Goal: Information Seeking & Learning: Learn about a topic

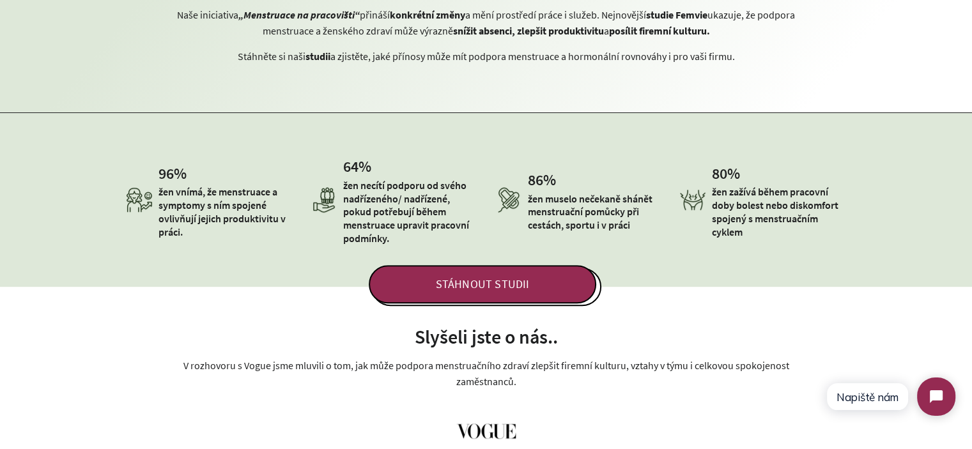
click at [772, 194] on p "žen zažívá během pracovní doby bolest nebo diskomfort spojený s menstruačním cy…" at bounding box center [779, 211] width 134 height 53
click at [777, 217] on div "STÁHNOUT STUDII" at bounding box center [486, 261] width 972 height 89
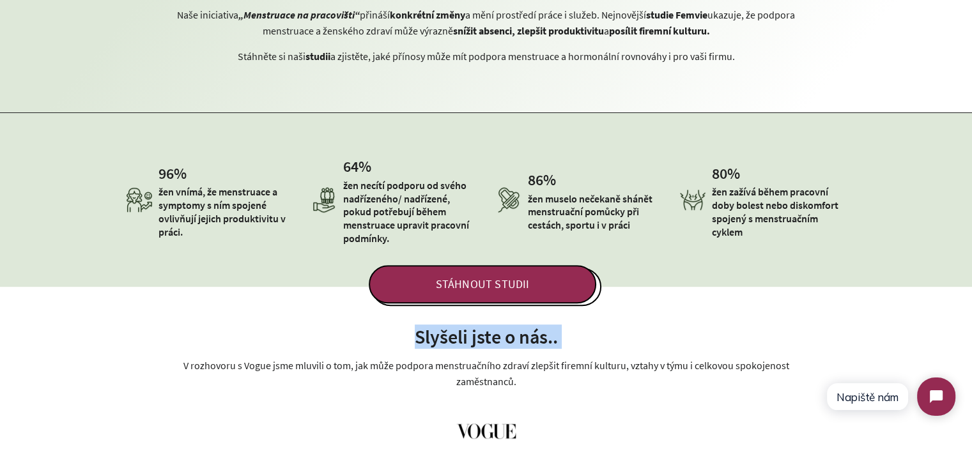
click at [777, 217] on div "STÁHNOUT STUDII" at bounding box center [486, 261] width 972 height 89
click at [795, 206] on p "žen zažívá během pracovní doby bolest nebo diskomfort spojený s menstruačním cy…" at bounding box center [779, 211] width 134 height 53
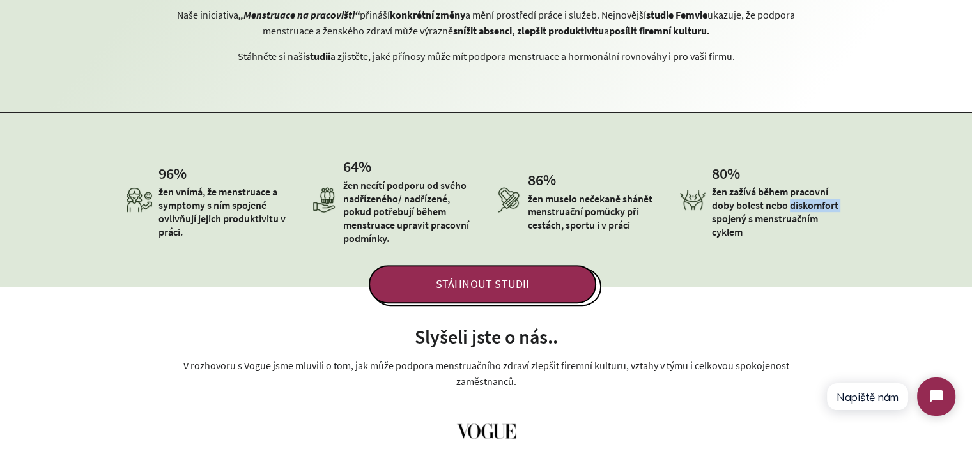
click at [795, 206] on p "žen zažívá během pracovní doby bolest nebo diskomfort spojený s menstruačním cy…" at bounding box center [779, 211] width 134 height 53
click at [807, 211] on p "žen zažívá během pracovní doby bolest nebo diskomfort spojený s menstruačním cy…" at bounding box center [779, 211] width 134 height 53
click at [797, 208] on p "žen zažívá během pracovní doby bolest nebo diskomfort spojený s menstruačním cy…" at bounding box center [779, 211] width 134 height 53
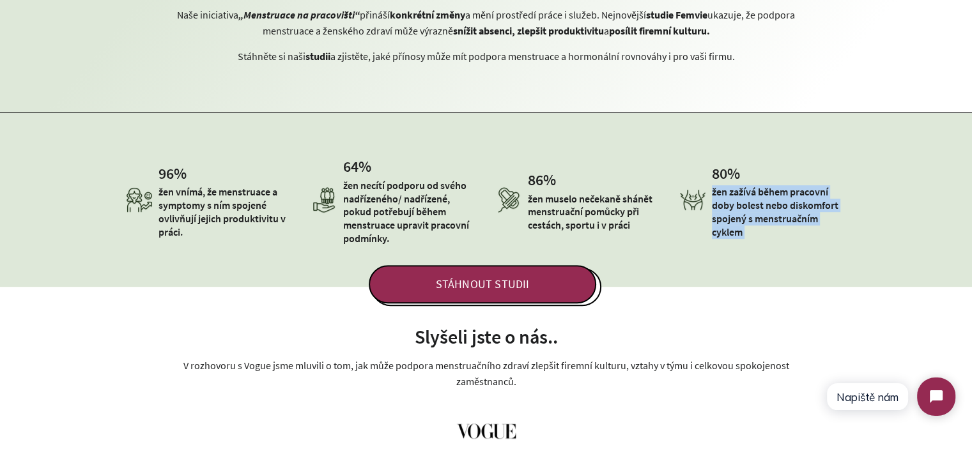
click at [797, 208] on p "žen zažívá během pracovní doby bolest nebo diskomfort spojený s menstruačním cy…" at bounding box center [779, 211] width 134 height 53
click at [818, 211] on p "žen zažívá během pracovní doby bolest nebo diskomfort spojený s menstruačním cy…" at bounding box center [779, 211] width 134 height 53
click at [765, 217] on div "STÁHNOUT STUDII" at bounding box center [486, 261] width 972 height 89
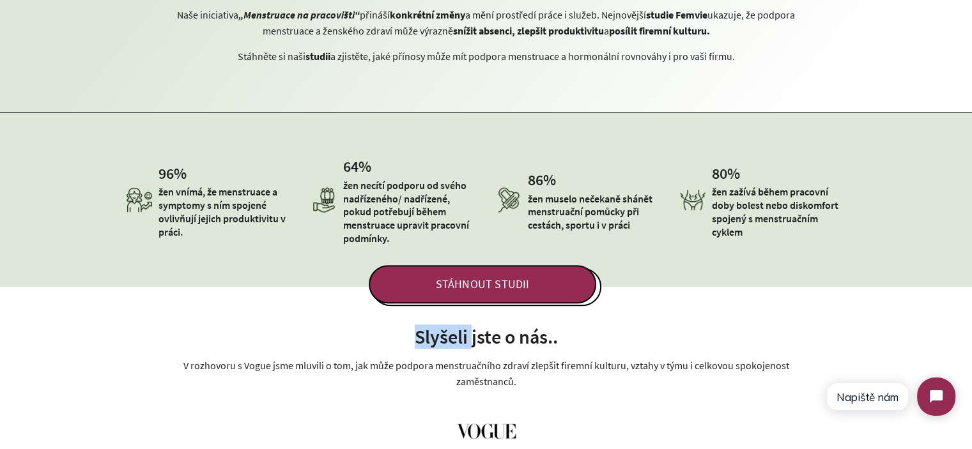
click at [765, 217] on div "STÁHNOUT STUDII" at bounding box center [486, 261] width 972 height 89
click at [749, 194] on p "žen zažívá během pracovní doby bolest nebo diskomfort spojený s menstruačním cy…" at bounding box center [779, 211] width 134 height 53
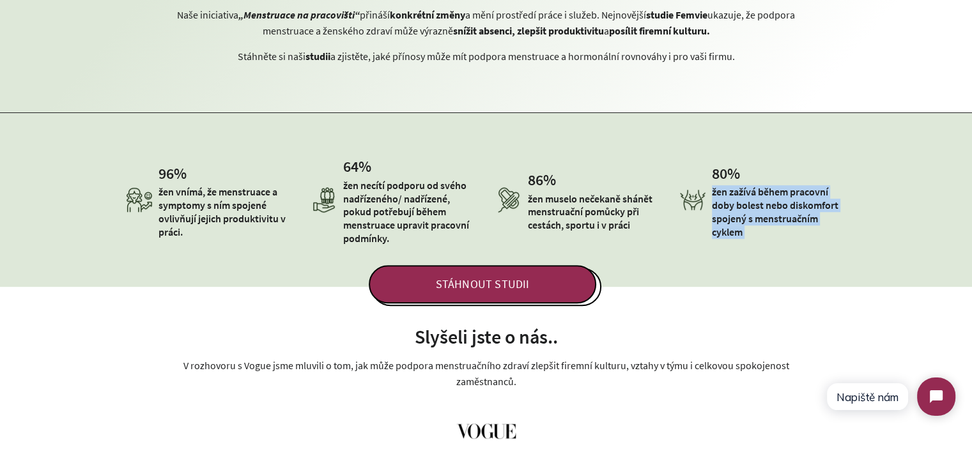
drag, startPoint x: 712, startPoint y: 190, endPoint x: 751, endPoint y: 215, distance: 46.3
click at [742, 227] on div "96 % žen vnímá, že menstruace a symptomy s ním spojené ovlivňují jejich produkt…" at bounding box center [486, 199] width 972 height 173
copy div "žen zažívá během pracovní doby bolest nebo diskomfort spojený s menstruačním cy…"
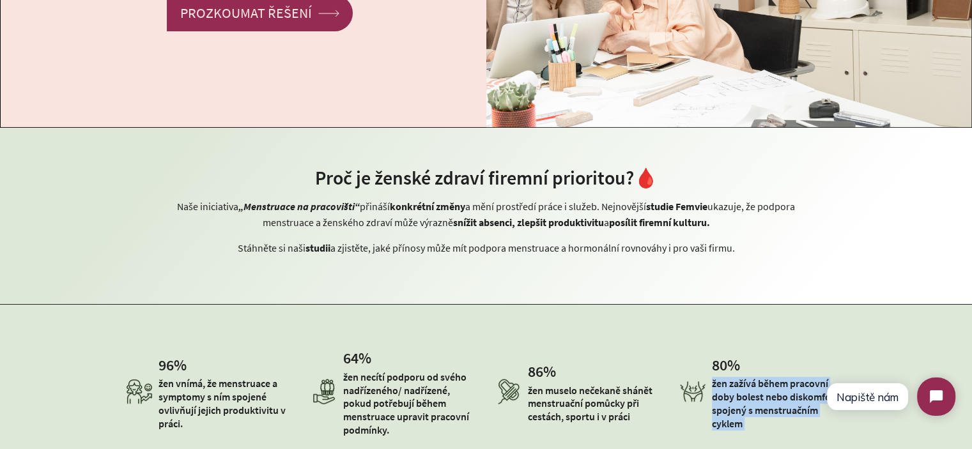
scroll to position [319, 0]
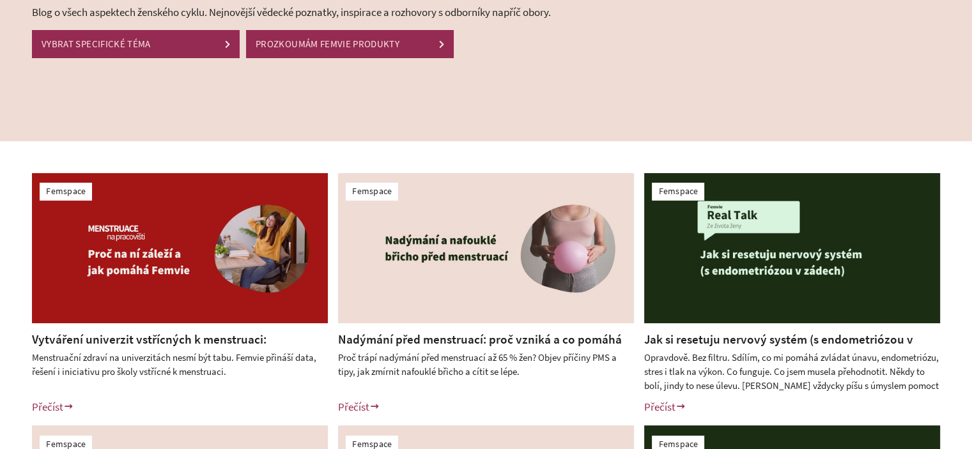
scroll to position [192, 0]
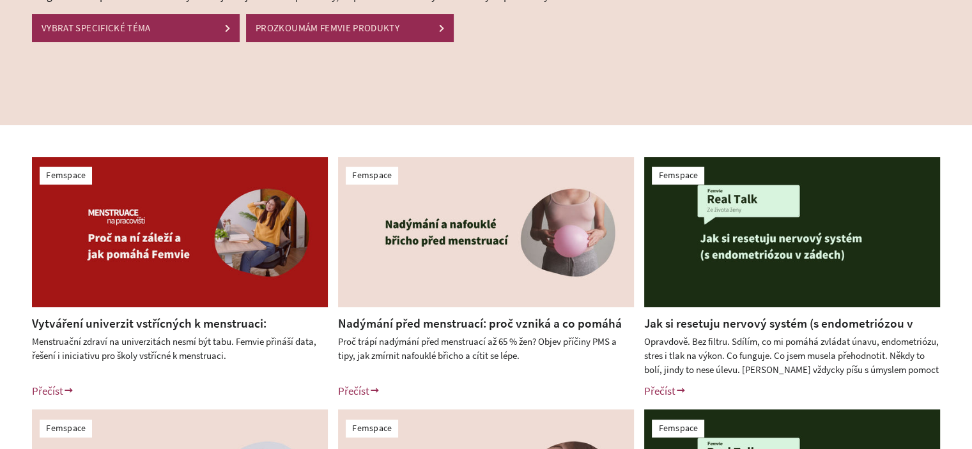
click at [383, 326] on link "Nadýmání před menstruací: proč vzniká a co pomáhá při PMS" at bounding box center [480, 332] width 284 height 33
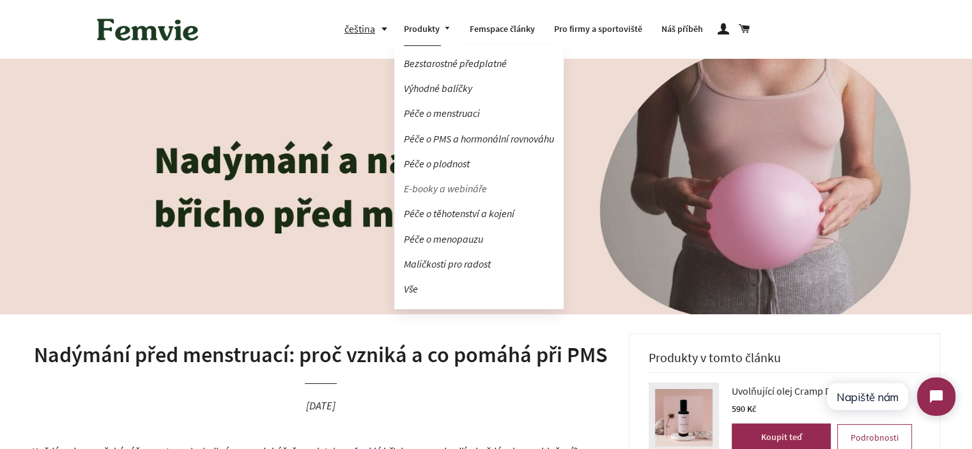
click at [457, 194] on link "E-booky a webináře" at bounding box center [478, 189] width 169 height 22
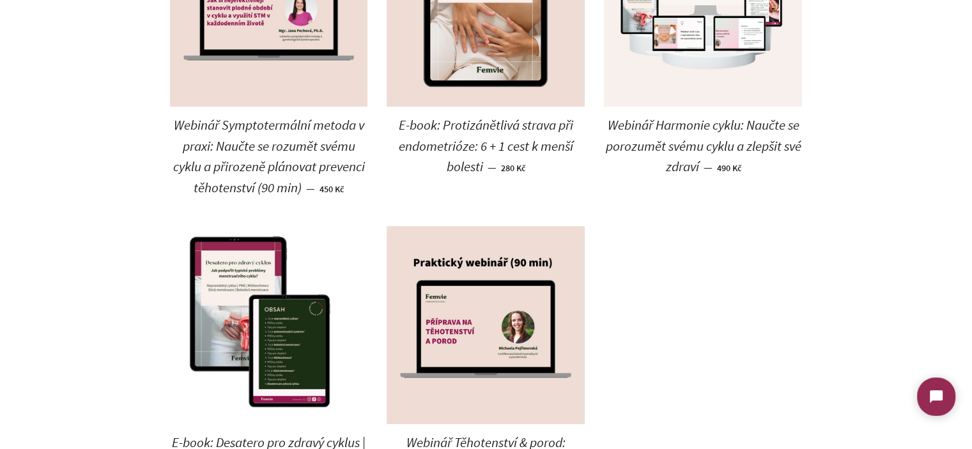
scroll to position [447, 0]
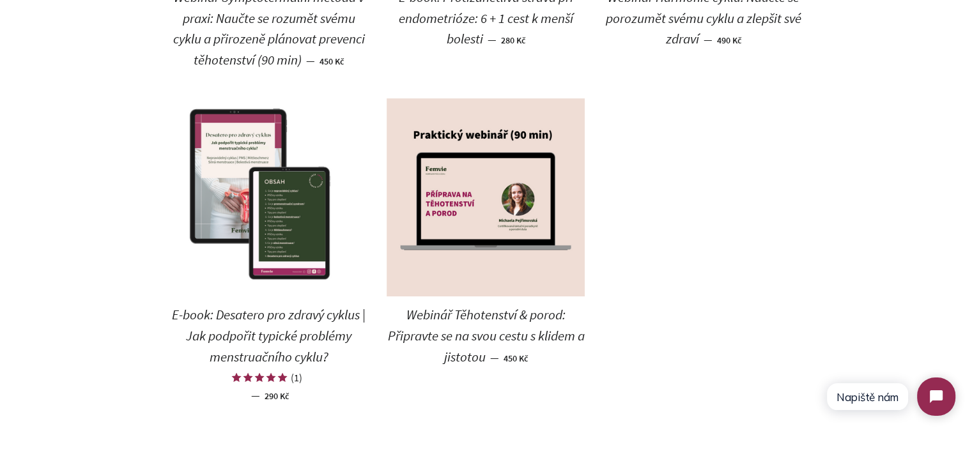
click at [227, 214] on img at bounding box center [269, 197] width 198 height 198
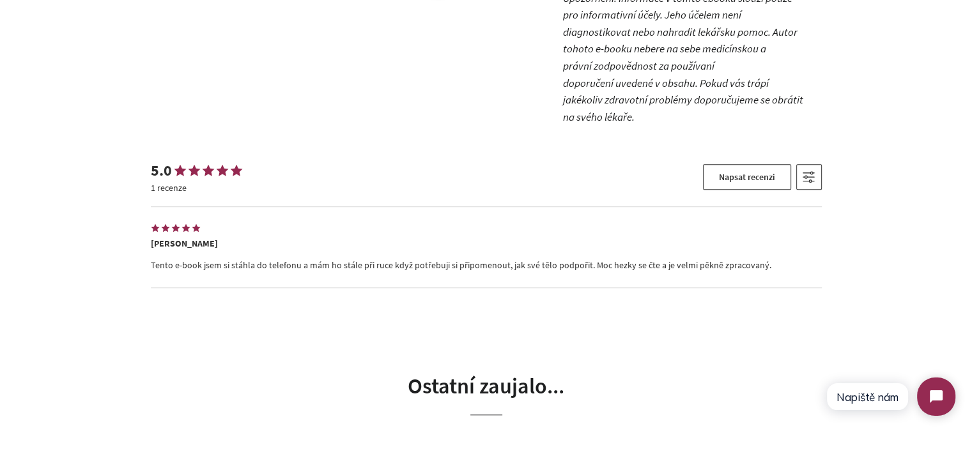
scroll to position [852, 0]
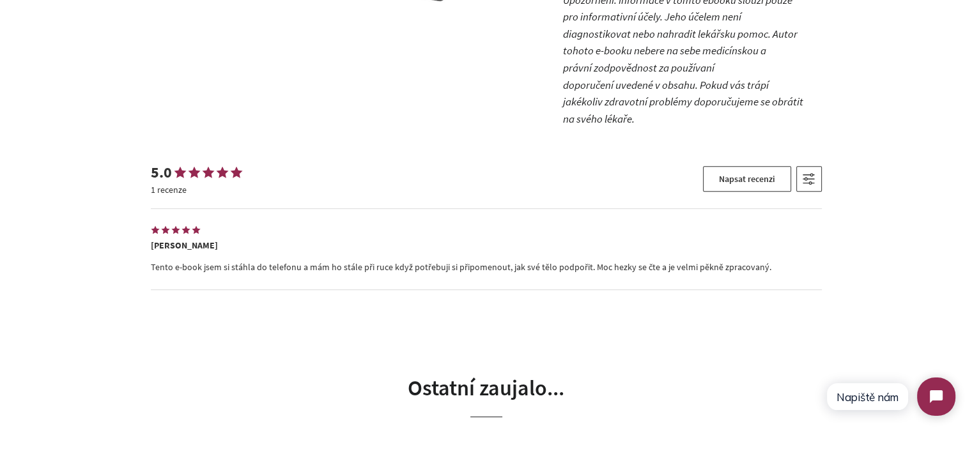
click at [371, 261] on p "Tento e-book jsem si stáhla do telefonu a mám ho stále při ruce když potřebuji …" at bounding box center [486, 267] width 671 height 13
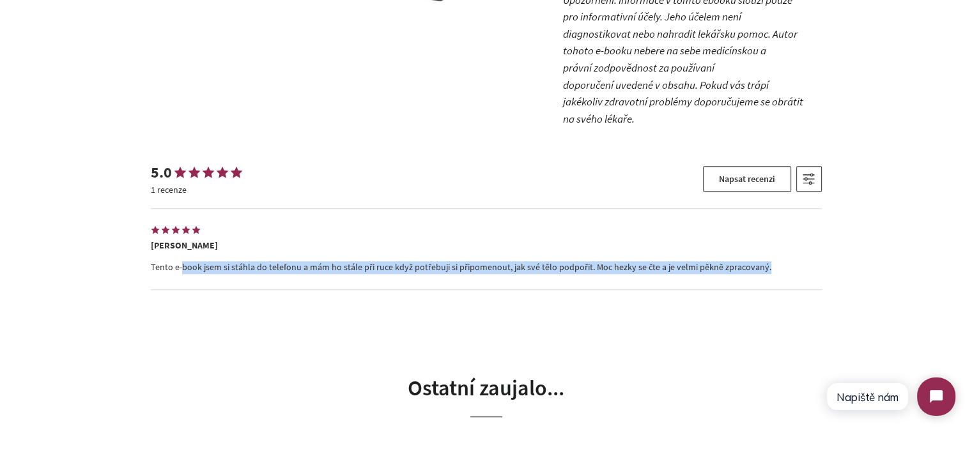
click at [371, 261] on p "Tento e-book jsem si stáhla do telefonu a mám ho stále při ruce když potřebuji …" at bounding box center [486, 267] width 671 height 13
click at [376, 288] on div "5.0 1 recenze Napsat recenzi Seřazeno podle Doporučené Priorita fotografie Nejn…" at bounding box center [486, 226] width 671 height 179
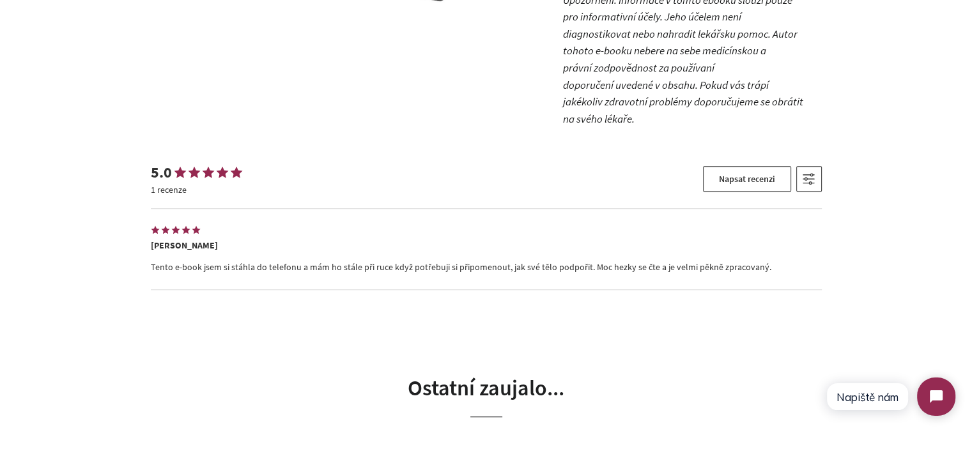
click at [387, 260] on div "Lenka Tento e-book jsem si stáhla do telefonu a mám ho stále při ruce když potř…" at bounding box center [486, 249] width 671 height 81
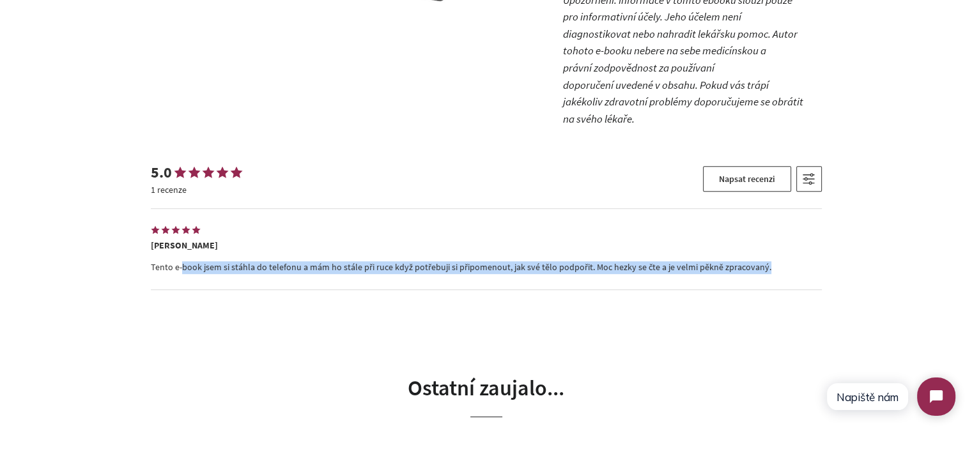
click at [387, 260] on div "Lenka Tento e-book jsem si stáhla do telefonu a mám ho stále při ruce když potř…" at bounding box center [486, 249] width 671 height 81
click at [401, 290] on div "1 2 3 4 5" at bounding box center [486, 296] width 671 height 13
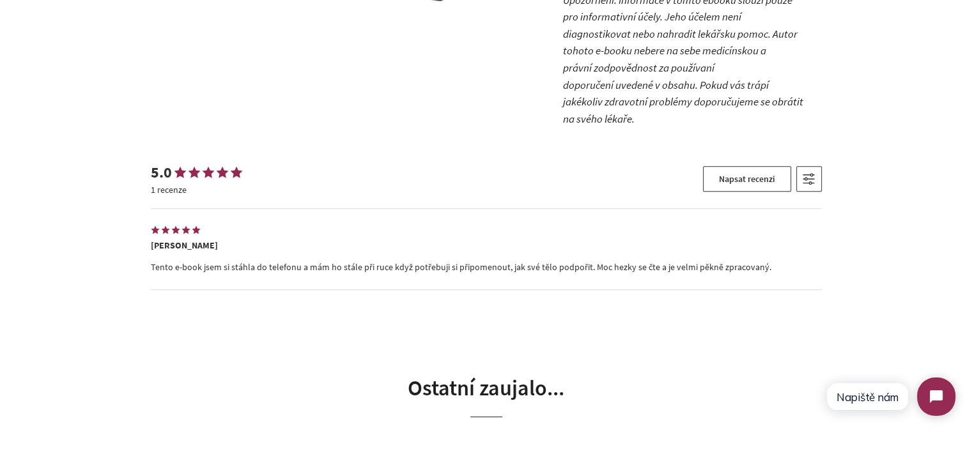
click at [422, 256] on div "Lenka Tento e-book jsem si stáhla do telefonu a mám ho stále při ruce když potř…" at bounding box center [486, 249] width 671 height 81
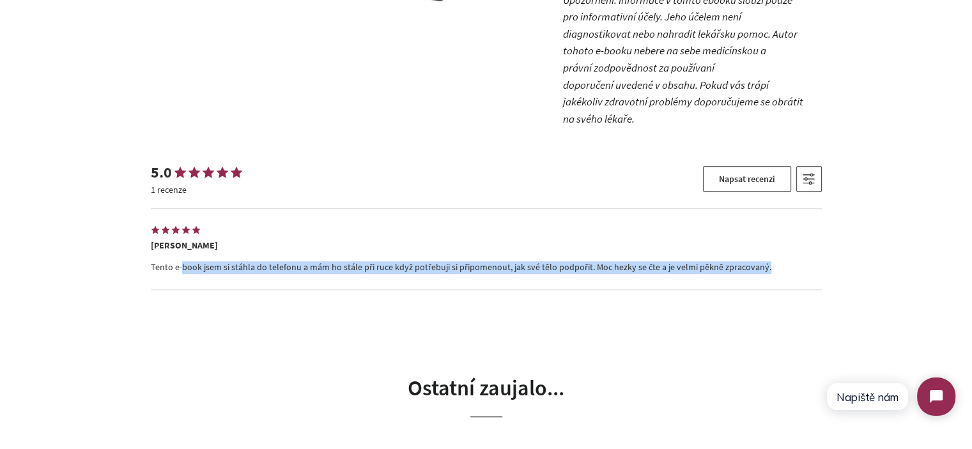
click at [422, 256] on div "Lenka Tento e-book jsem si stáhla do telefonu a mám ho stále při ruce když potř…" at bounding box center [486, 249] width 671 height 81
click at [462, 290] on div "1 2 3 4 5" at bounding box center [486, 296] width 671 height 13
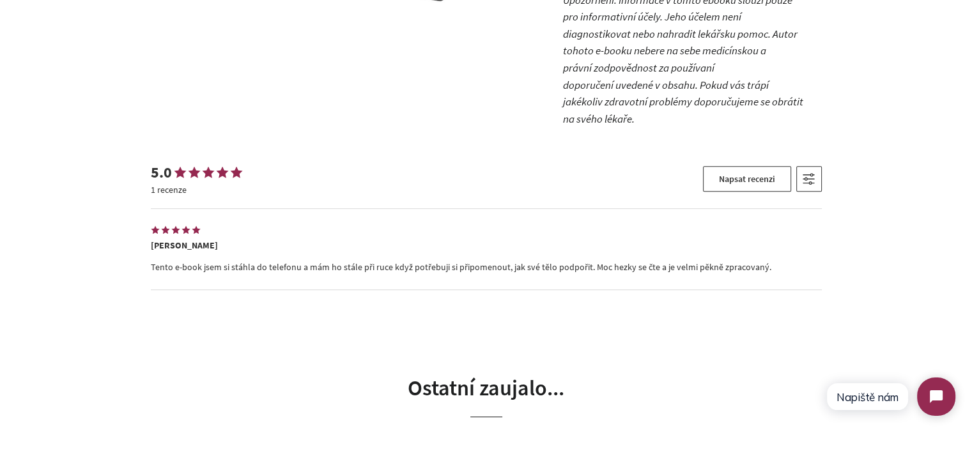
click at [161, 261] on p "Tento e-book jsem si stáhla do telefonu a mám ho stále při ruce když potřebuji …" at bounding box center [486, 267] width 671 height 13
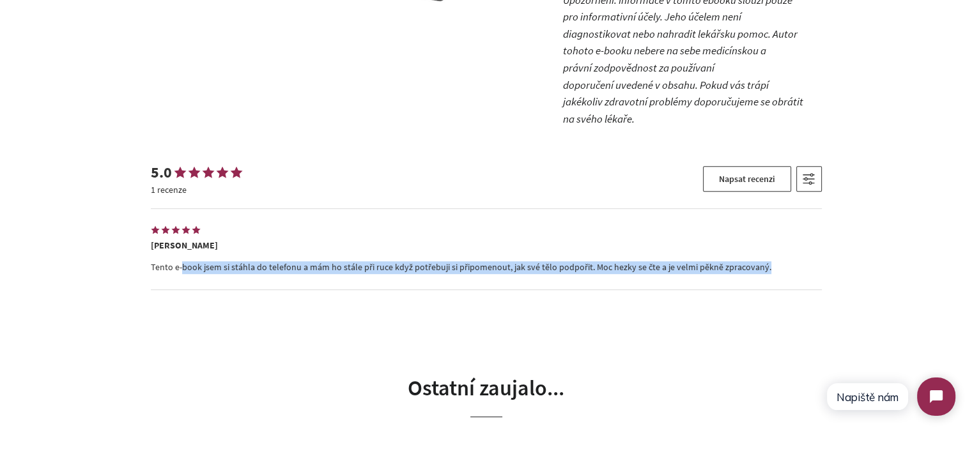
drag, startPoint x: 161, startPoint y: 250, endPoint x: 757, endPoint y: 240, distance: 596.1
click at [757, 240] on div "Lenka Tento e-book jsem si stáhla do telefonu a mám ho stále při ruce když potř…" at bounding box center [486, 249] width 671 height 81
click at [758, 240] on div "Lenka Tento e-book jsem si stáhla do telefonu a mám ho stále při ruce když potř…" at bounding box center [486, 249] width 671 height 81
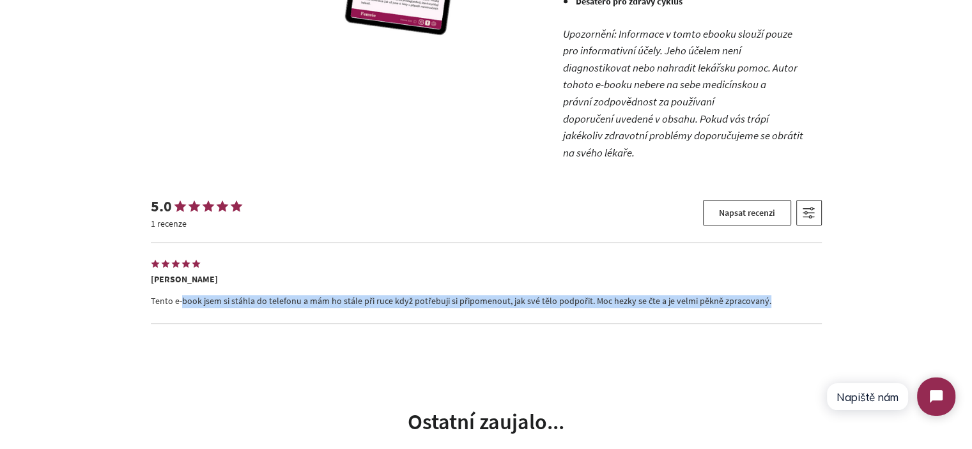
scroll to position [788, 0]
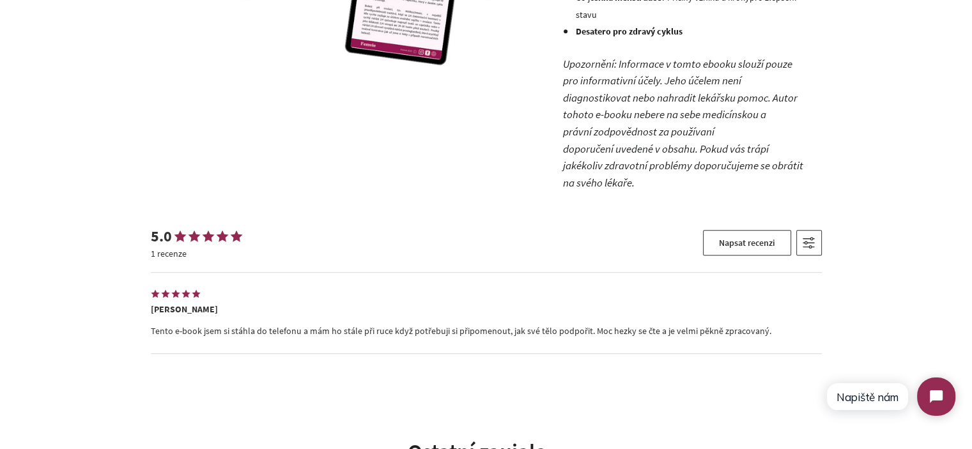
click at [445, 288] on div at bounding box center [486, 295] width 671 height 15
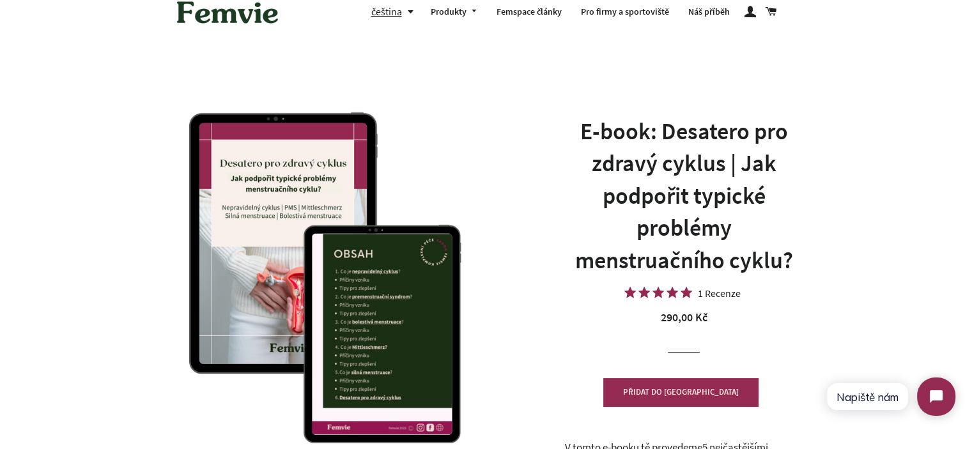
scroll to position [77, 0]
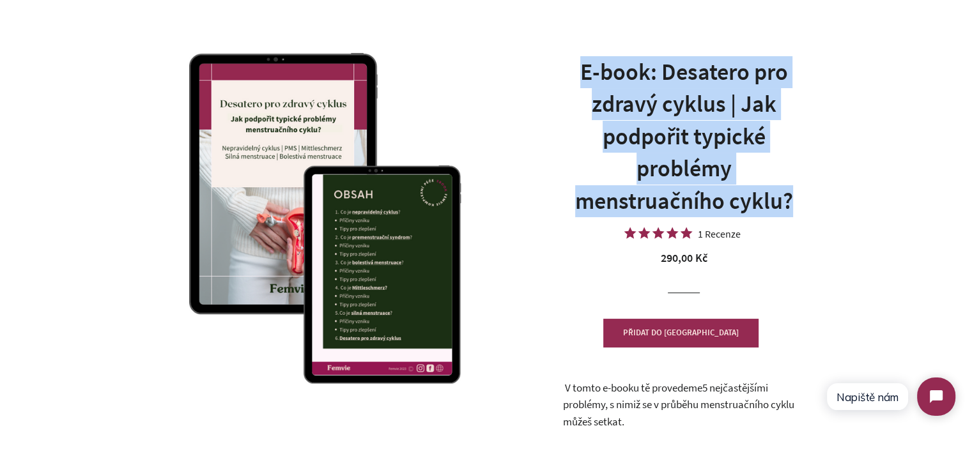
drag, startPoint x: 581, startPoint y: 63, endPoint x: 797, endPoint y: 199, distance: 255.2
click at [797, 199] on h1 "E-book: Desatero pro zdravý cyklus | Jak podpořit typické problémy menstruačníh…" at bounding box center [683, 136] width 243 height 161
copy h1 "E-book: Desatero pro zdravý cyklus | Jak podpořit typické problémy menstruačníh…"
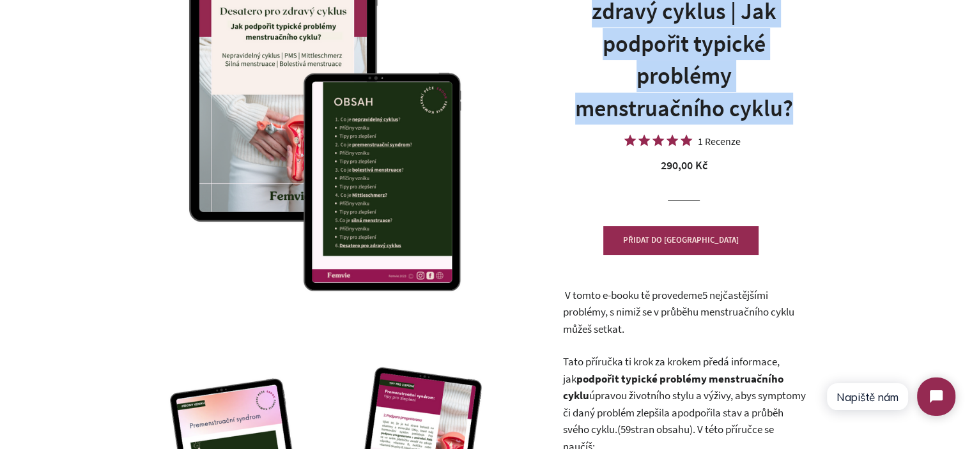
scroll to position [332, 0]
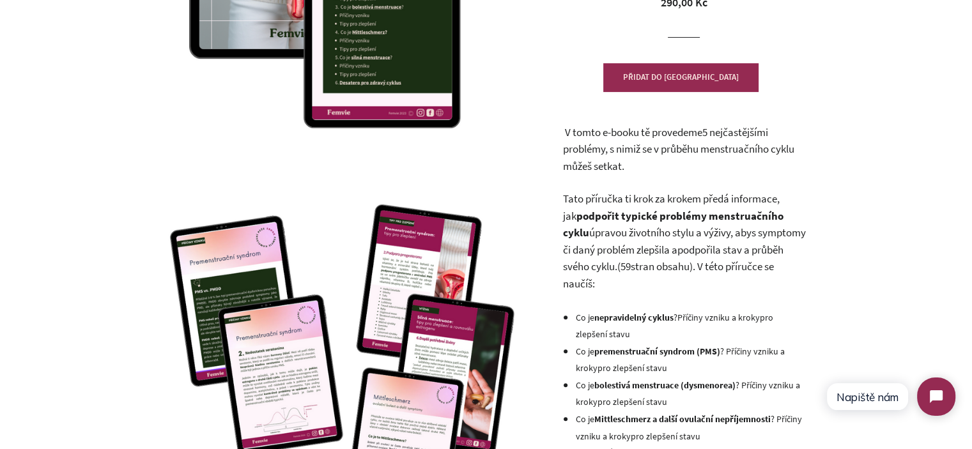
click at [591, 224] on p "Tato příručka ti krok za krokem předá informace, jak podpořit typické problémy …" at bounding box center [683, 241] width 243 height 102
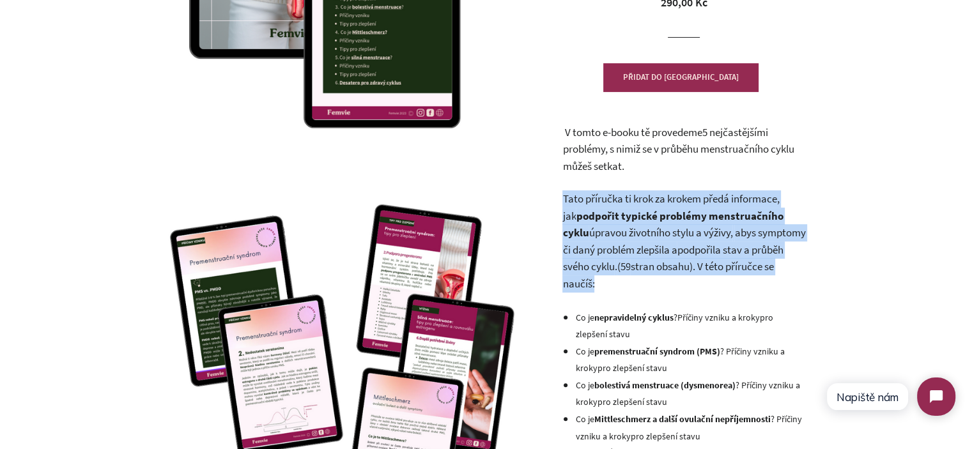
click at [591, 224] on p "Tato příručka ti krok za krokem předá informace, jak podpořit typické problémy …" at bounding box center [683, 241] width 243 height 102
click at [652, 240] on p "Tato příručka ti krok za krokem předá informace, jak podpořit typické problémy …" at bounding box center [683, 241] width 243 height 102
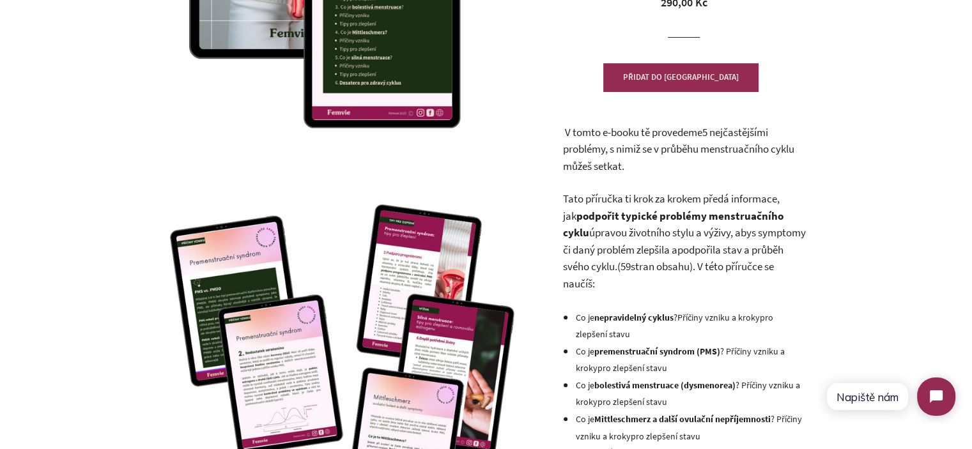
click at [615, 233] on span "úpravou životního stylu a výživy, abys symptomy či daný problém zlepšila a podp…" at bounding box center [683, 250] width 243 height 48
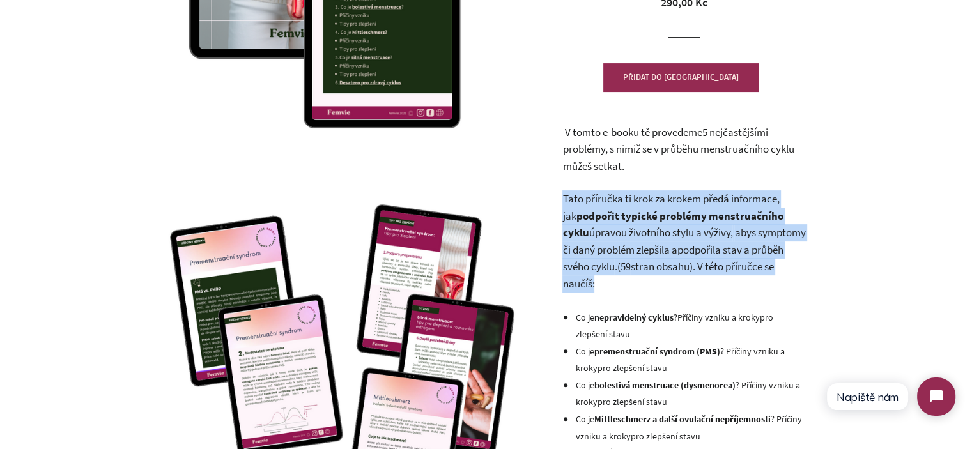
click at [615, 233] on span "úpravou životního stylu a výživy, abys symptomy či daný problém zlepšila a podp…" at bounding box center [683, 250] width 243 height 48
click at [595, 226] on span "úpravou životního stylu a výživy, abys symptomy či daný problém zlepšila a podp…" at bounding box center [683, 250] width 243 height 48
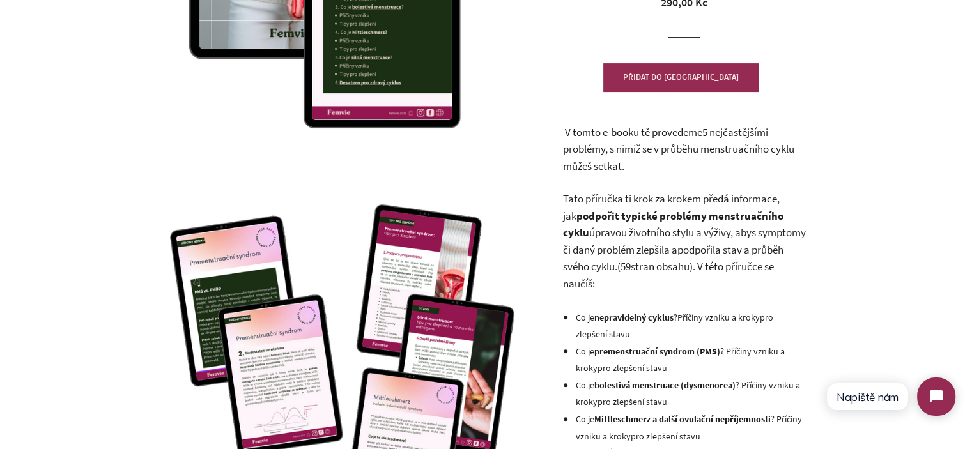
click at [565, 201] on span "Tato příručka ti krok za krokem předá informace, jak" at bounding box center [670, 207] width 217 height 31
click at [604, 201] on span "Tato příručka ti krok za krokem předá informace, jak" at bounding box center [670, 207] width 217 height 31
click at [588, 163] on span ", s nimiž se v průběhu menstruačního cyklu můžeš setkat." at bounding box center [677, 157] width 231 height 31
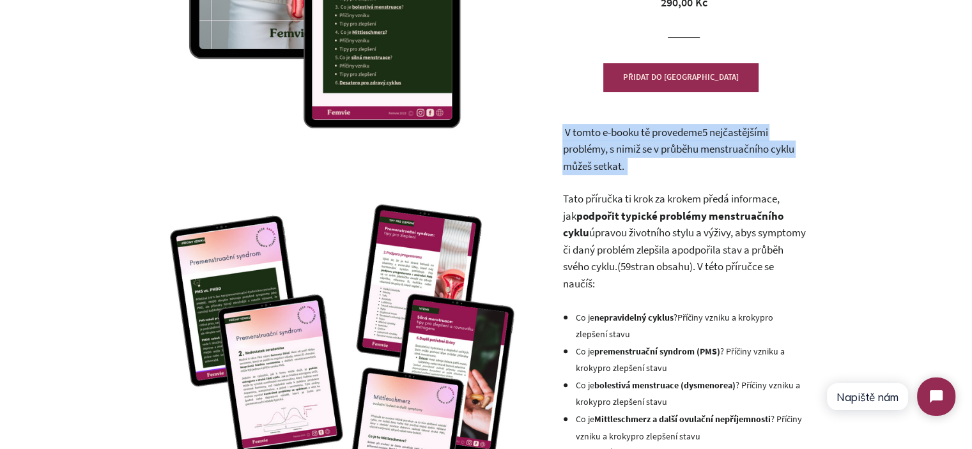
click at [588, 163] on span ", s nimiž se v průběhu menstruačního cyklu můžeš setkat." at bounding box center [677, 157] width 231 height 31
click at [649, 169] on p "V tomto e-booku tě provedeme 5 nejčastějšími problémy , s nimiž se v průběhu me…" at bounding box center [683, 149] width 243 height 51
drag, startPoint x: 639, startPoint y: 168, endPoint x: 569, endPoint y: 138, distance: 75.8
click at [569, 138] on p "V tomto e-booku tě provedeme 5 nejčastějšími problémy , s nimiž se v průběhu me…" at bounding box center [683, 149] width 243 height 51
click at [569, 138] on span "V tomto e-booku tě provedeme" at bounding box center [632, 132] width 137 height 14
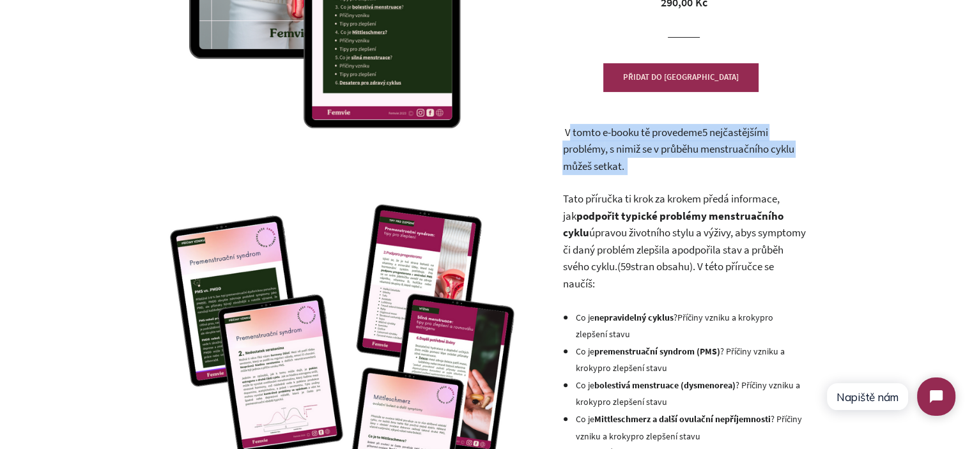
drag, startPoint x: 564, startPoint y: 134, endPoint x: 615, endPoint y: 286, distance: 160.2
click at [615, 286] on div "V tomto e-booku tě provedeme 5 nejčastějšími problémy , s nimiž se v průběhu me…" at bounding box center [683, 385] width 243 height 523
click at [615, 286] on p "Tato příručka ti krok za krokem předá informace, jak podpořit typické problémy …" at bounding box center [683, 241] width 243 height 102
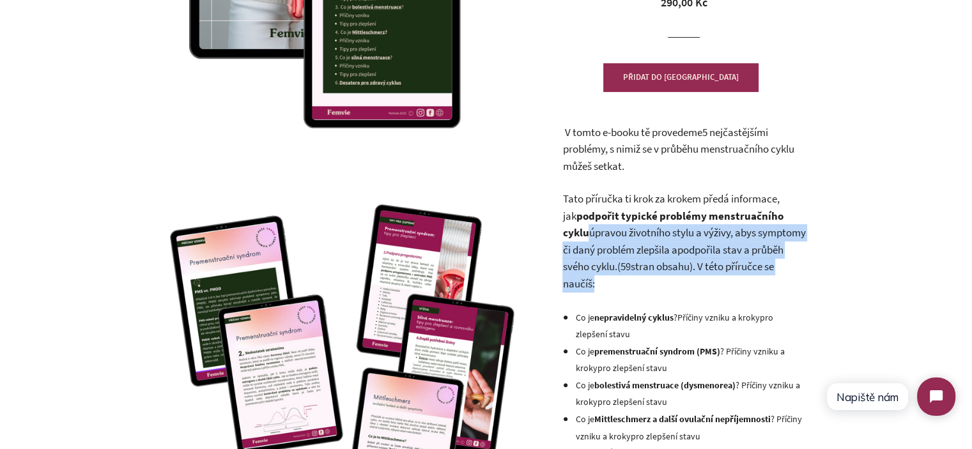
drag, startPoint x: 615, startPoint y: 286, endPoint x: 586, endPoint y: 239, distance: 55.3
click at [586, 239] on p "Tato příručka ti krok za krokem předá informace, jak podpořit typické problémy …" at bounding box center [683, 241] width 243 height 102
click at [631, 250] on span "abys symptomy či daný problém zlepšila a" at bounding box center [683, 241] width 243 height 31
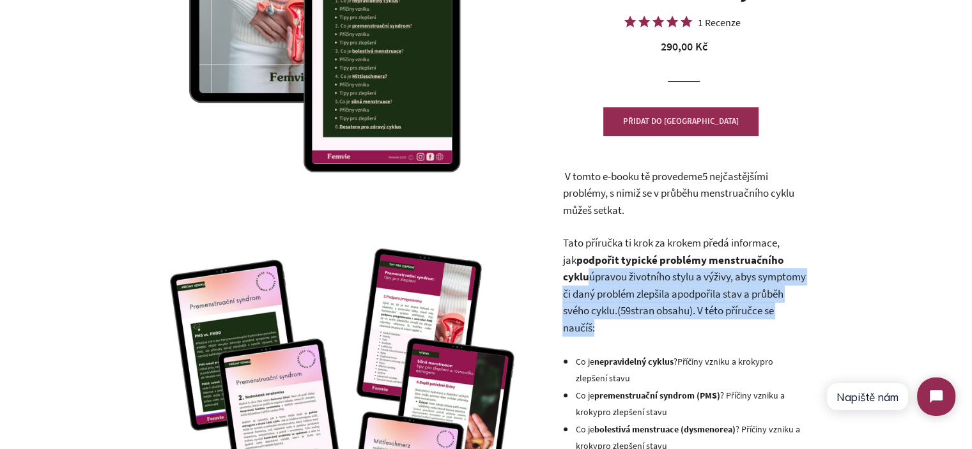
scroll to position [268, 0]
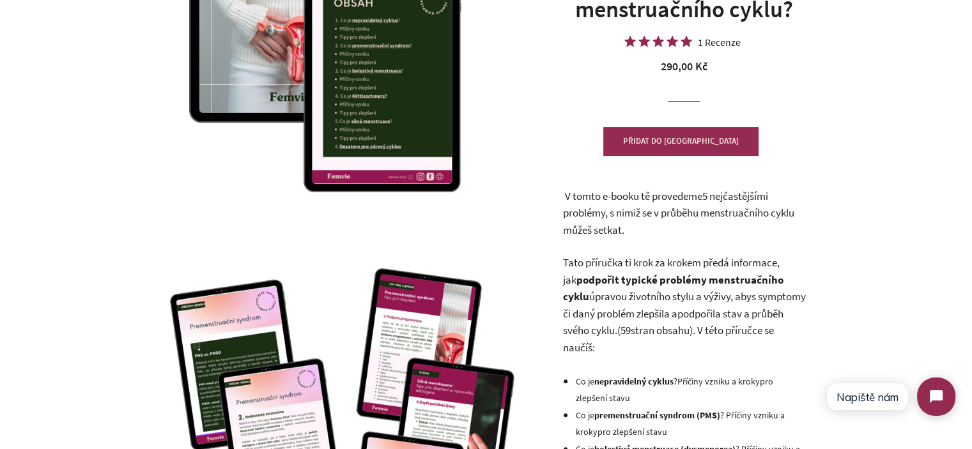
click at [632, 252] on div "V tomto e-booku tě provedeme 5 nejčastějšími problémy , s nimiž se v průběhu me…" at bounding box center [683, 449] width 243 height 523
drag, startPoint x: 563, startPoint y: 196, endPoint x: 634, endPoint y: 351, distance: 170.7
click at [634, 351] on div "V tomto e-booku tě provedeme 5 nejčastějšími problémy , s nimiž se v průběhu me…" at bounding box center [683, 449] width 243 height 523
copy div "V tomto e-booku tě provedeme 5 nejčastějšími problémy , s nimiž se v průběhu me…"
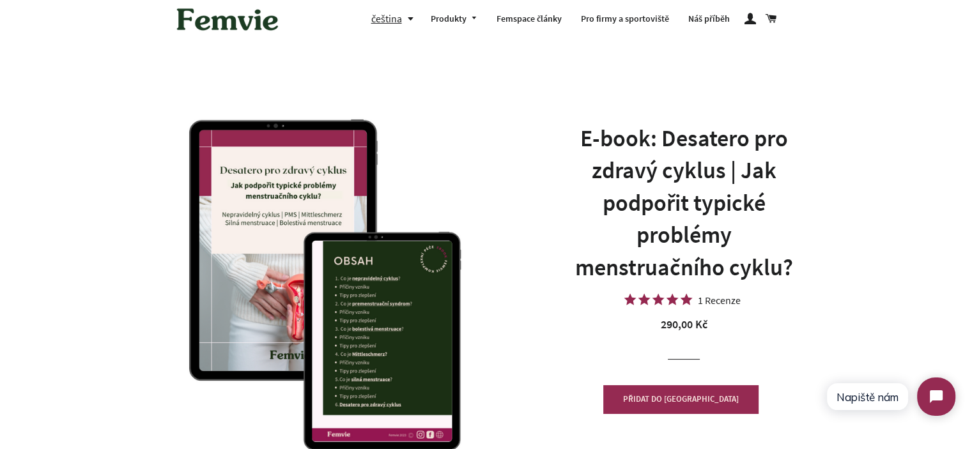
scroll to position [0, 0]
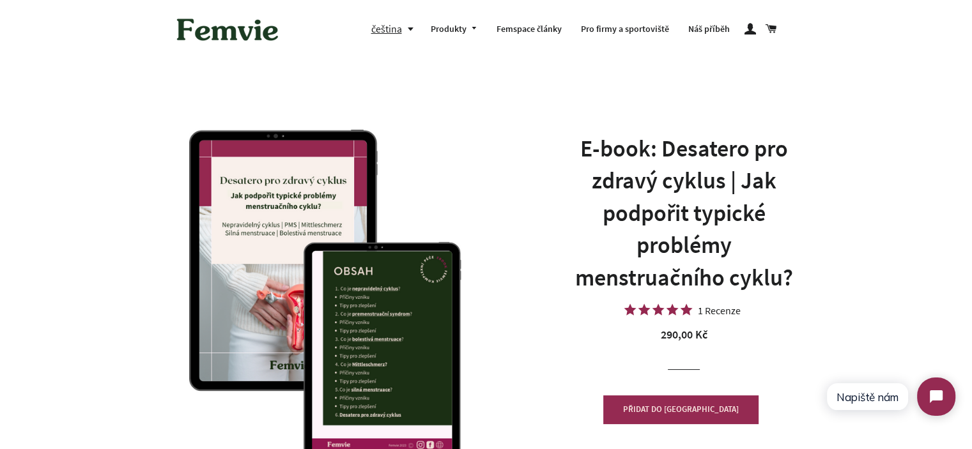
click at [661, 228] on h1 "E-book: Desatero pro zdravý cyklus | Jak podpořit typické problémy menstruačníh…" at bounding box center [683, 213] width 243 height 161
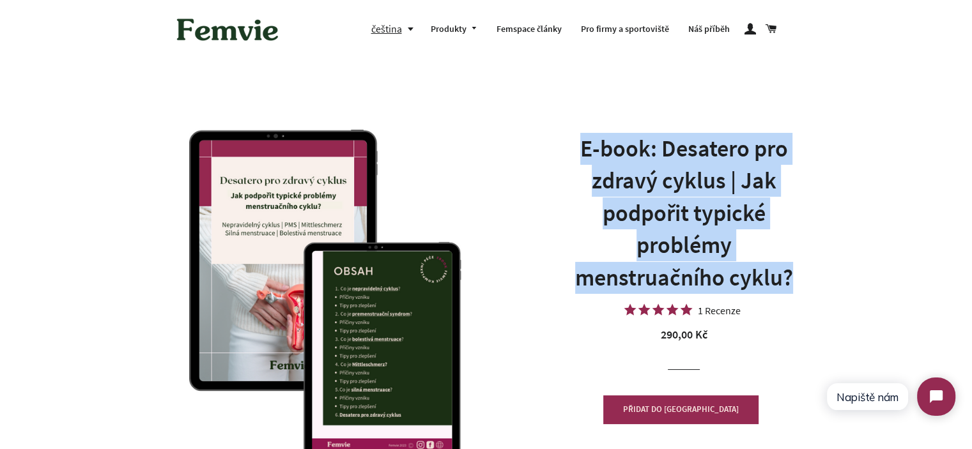
click at [661, 228] on h1 "E-book: Desatero pro zdravý cyklus | Jak podpořit typické problémy menstruačníh…" at bounding box center [683, 213] width 243 height 161
click at [779, 268] on h1 "E-book: Desatero pro zdravý cyklus | Jak podpořit typické problémy menstruačníh…" at bounding box center [683, 213] width 243 height 161
drag, startPoint x: 792, startPoint y: 286, endPoint x: 586, endPoint y: 157, distance: 242.8
click at [595, 160] on h1 "E-book: Desatero pro zdravý cyklus | Jak podpořit typické problémy menstruačníh…" at bounding box center [683, 213] width 243 height 161
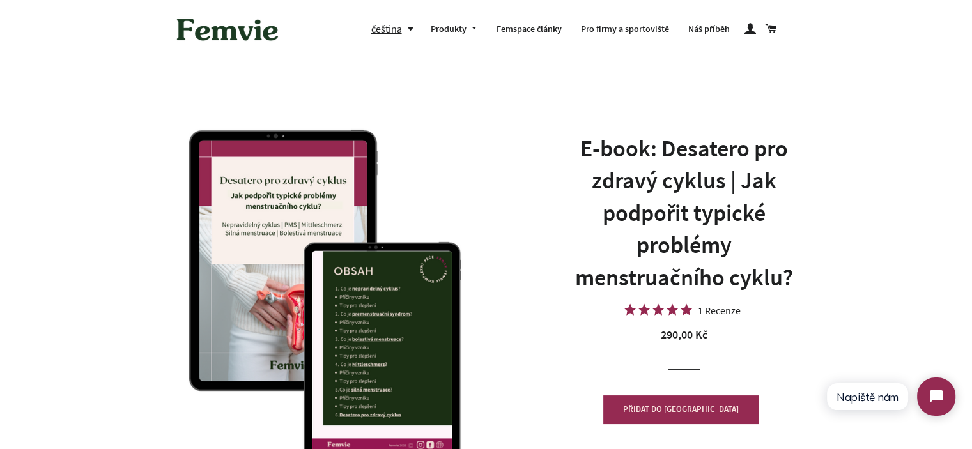
click at [585, 156] on h1 "E-book: Desatero pro zdravý cyklus | Jak podpořit typické problémy menstruačníh…" at bounding box center [683, 213] width 243 height 161
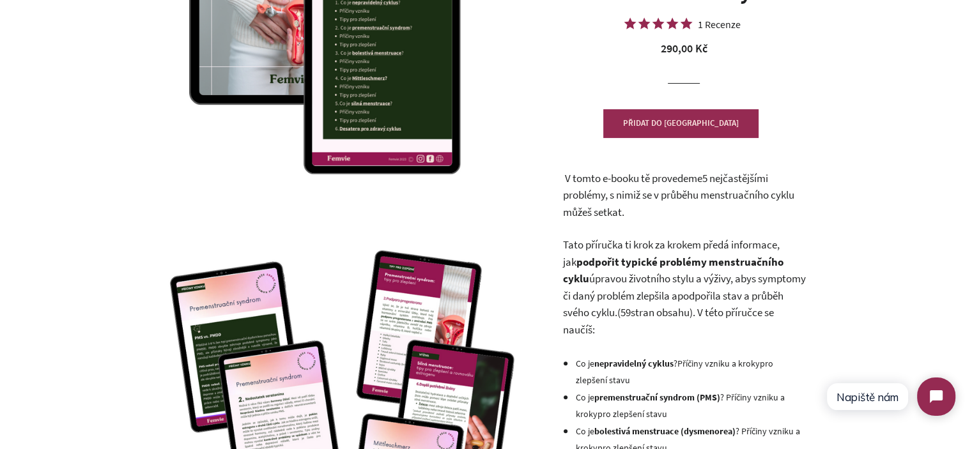
scroll to position [256, 0]
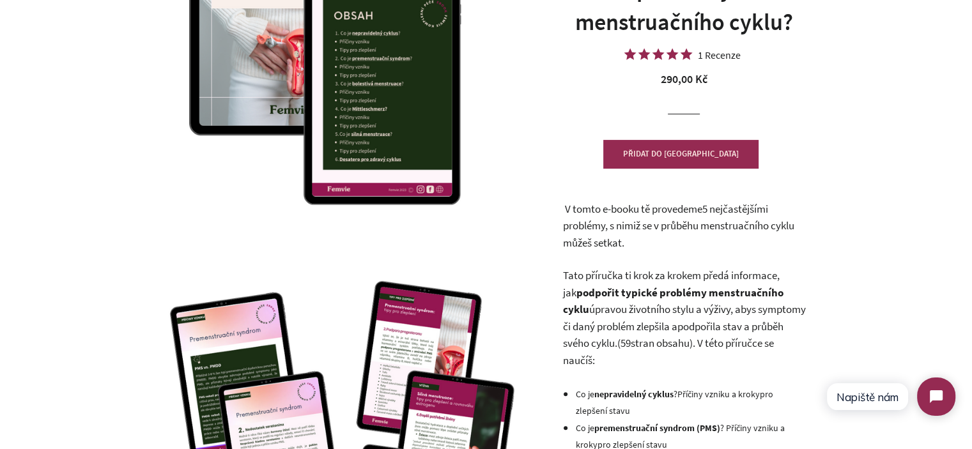
click at [715, 321] on span "abys symptomy či daný problém zlepšila a" at bounding box center [683, 317] width 243 height 31
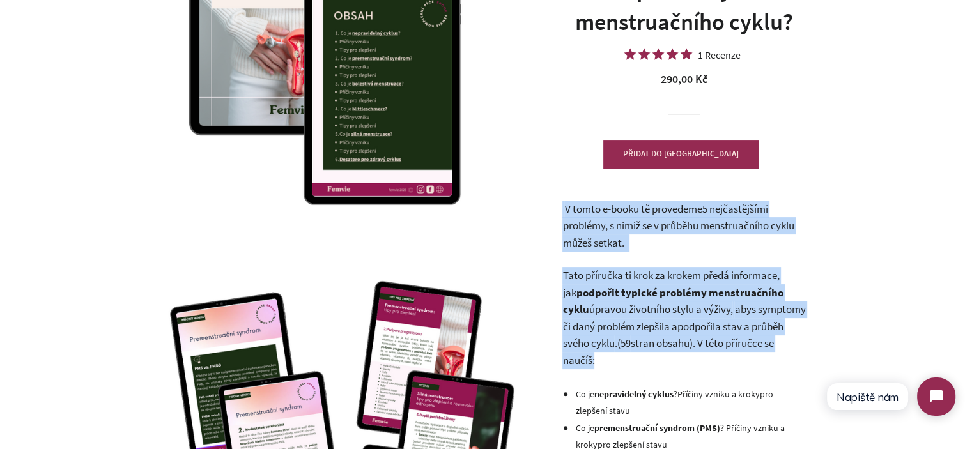
drag, startPoint x: 715, startPoint y: 321, endPoint x: 581, endPoint y: 226, distance: 165.0
click at [581, 226] on span "5 nejčastějšími problémy" at bounding box center [664, 217] width 205 height 31
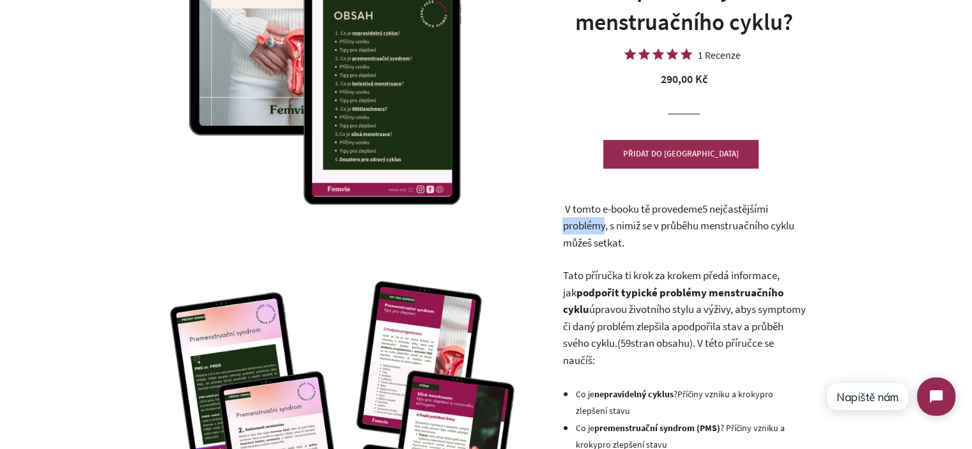
click at [581, 226] on span "5 nejčastějšími problémy" at bounding box center [664, 217] width 205 height 31
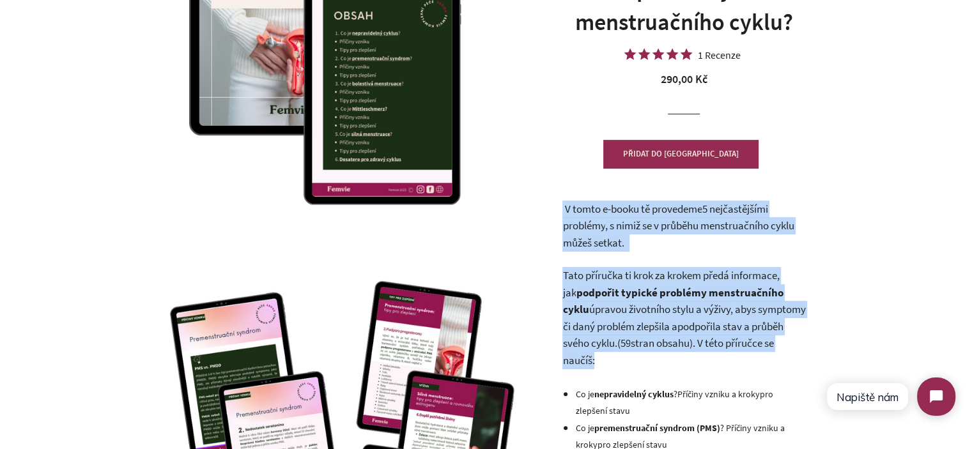
drag, startPoint x: 581, startPoint y: 226, endPoint x: 606, endPoint y: 303, distance: 81.4
click at [606, 303] on span "úpravou životního stylu a výživy, abys symptomy či daný problém zlepšila a podp…" at bounding box center [683, 326] width 243 height 48
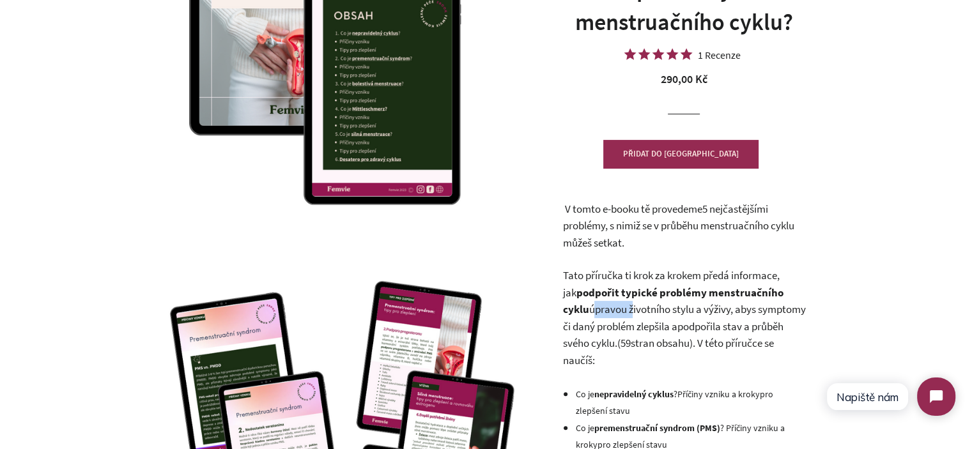
click at [606, 303] on span "úpravou životního stylu a výživy, abys symptomy či daný problém zlepšila a podp…" at bounding box center [683, 326] width 243 height 48
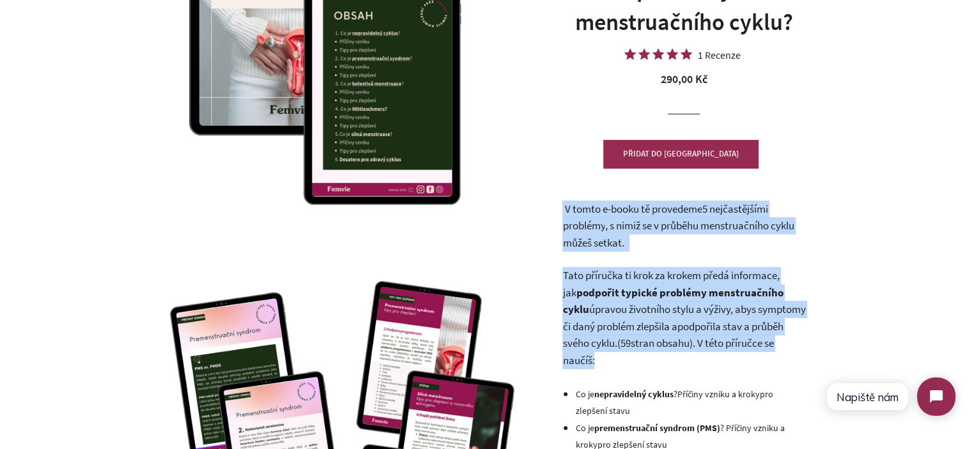
drag, startPoint x: 606, startPoint y: 303, endPoint x: 598, endPoint y: 245, distance: 59.4
click at [598, 245] on span ", s nimiž se v průběhu menstruačního cyklu můžeš setkat." at bounding box center [677, 233] width 231 height 31
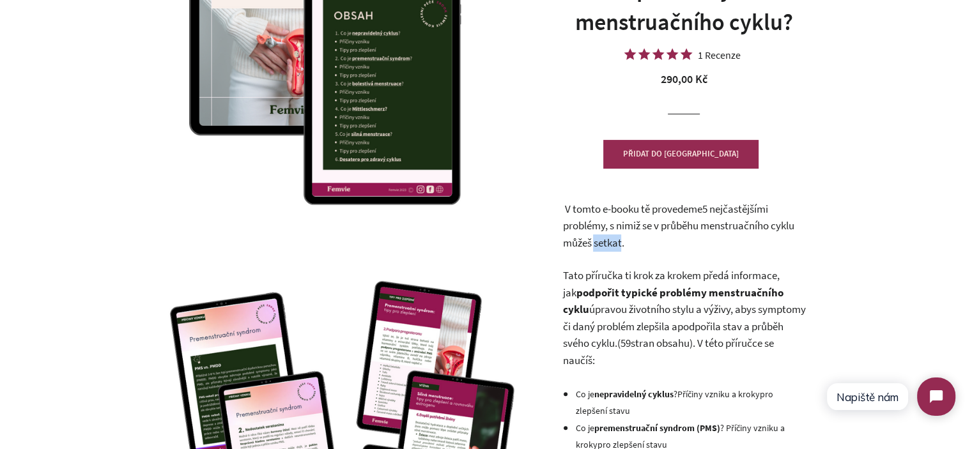
click at [598, 245] on span ", s nimiž se v průběhu menstruačního cyklu můžeš setkat." at bounding box center [677, 233] width 231 height 31
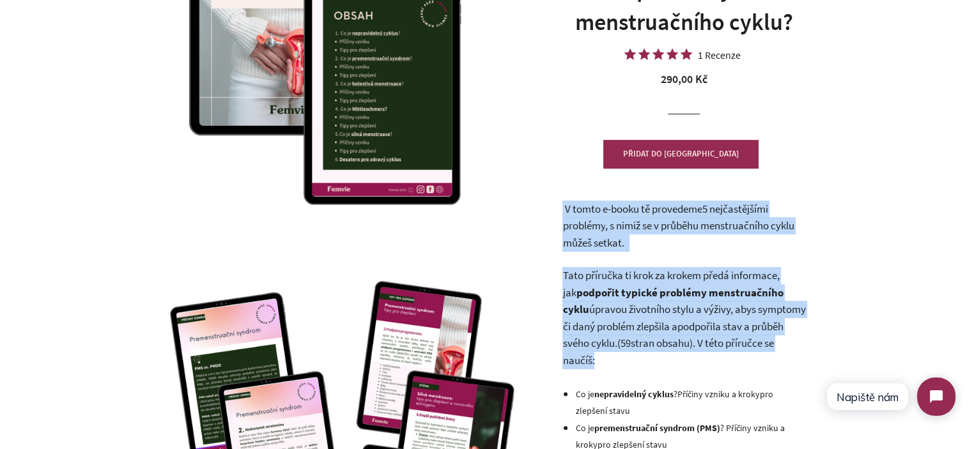
drag, startPoint x: 598, startPoint y: 245, endPoint x: 611, endPoint y: 294, distance: 50.8
click at [611, 294] on span "podpořit typické problémy menstruačního cyklu" at bounding box center [672, 301] width 220 height 31
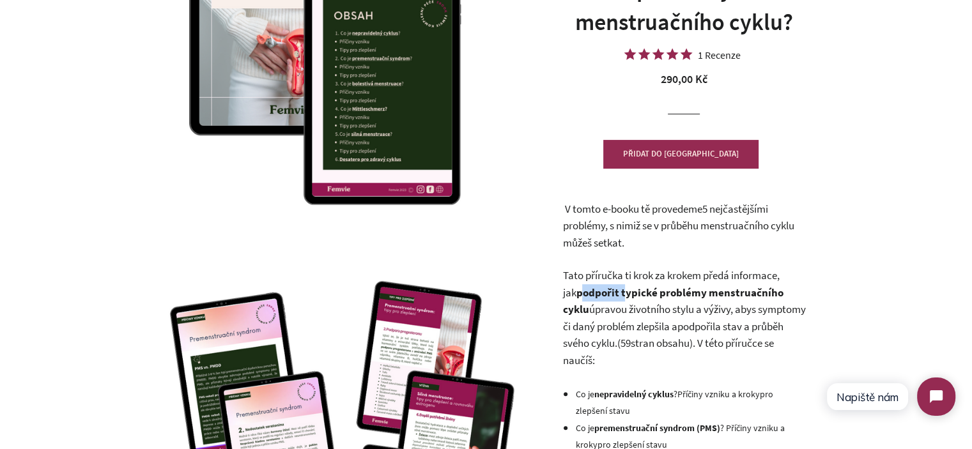
click at [611, 294] on span "podpořit typické problémy menstruačního cyklu" at bounding box center [672, 301] width 220 height 31
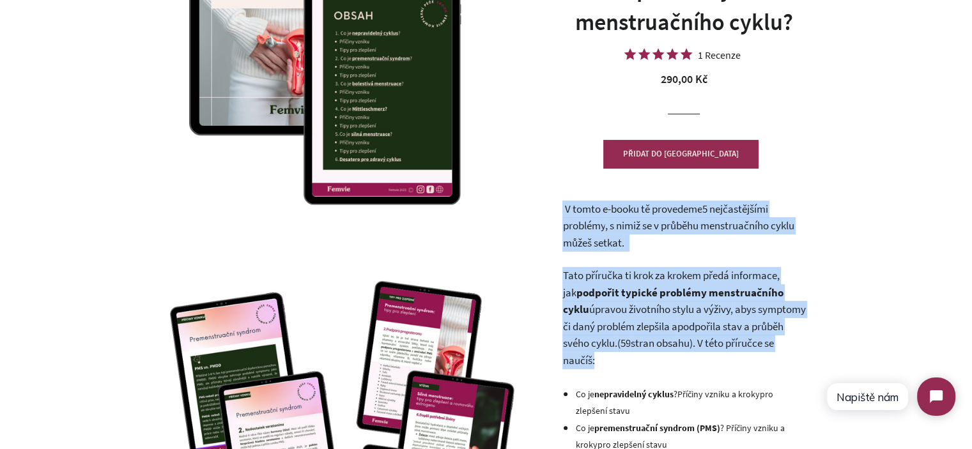
drag, startPoint x: 611, startPoint y: 294, endPoint x: 607, endPoint y: 243, distance: 50.6
click at [607, 243] on span ", s nimiž se v průběhu menstruačního cyklu můžeš setkat." at bounding box center [677, 233] width 231 height 31
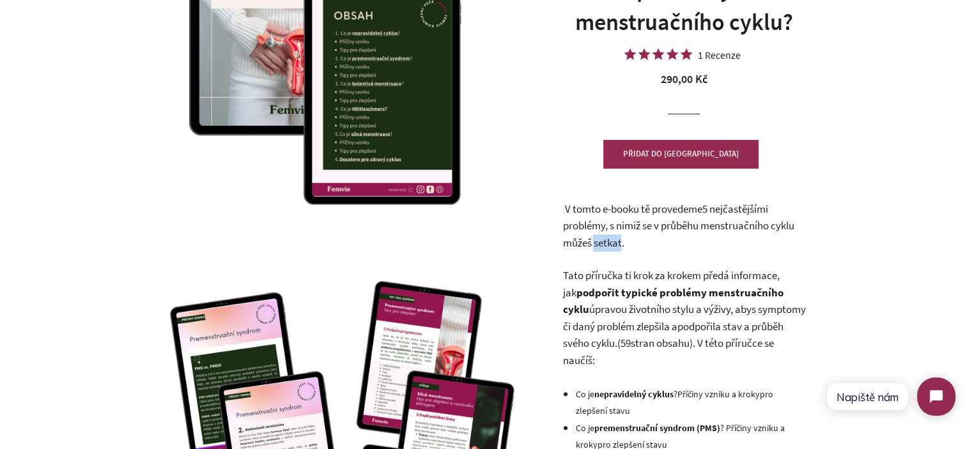
click at [607, 243] on span ", s nimiž se v průběhu menstruačního cyklu můžeš setkat." at bounding box center [677, 233] width 231 height 31
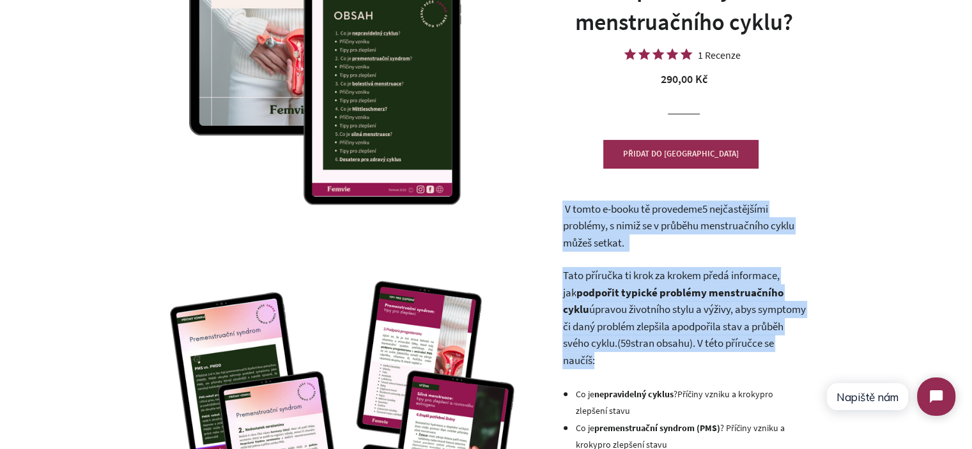
drag, startPoint x: 607, startPoint y: 243, endPoint x: 615, endPoint y: 295, distance: 52.4
click at [709, 284] on p "Tato příručka ti krok za krokem předá informace, jak podpořit typické problémy …" at bounding box center [683, 318] width 243 height 102
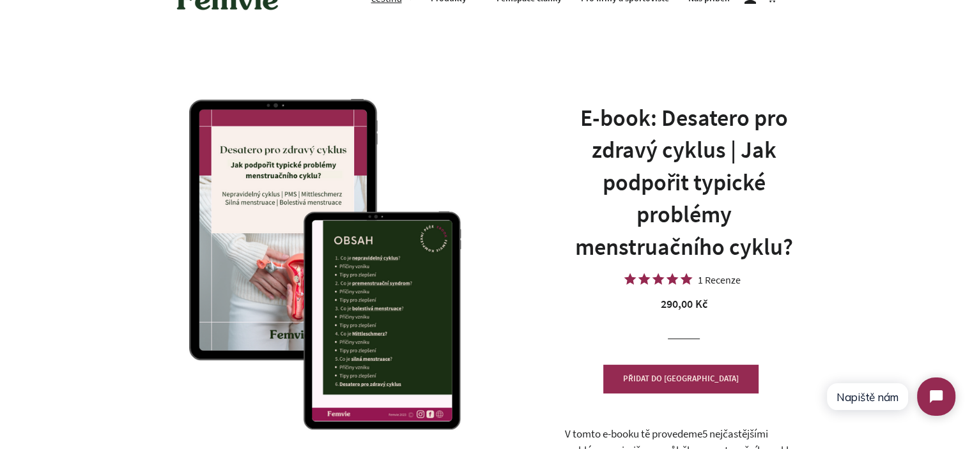
scroll to position [0, 0]
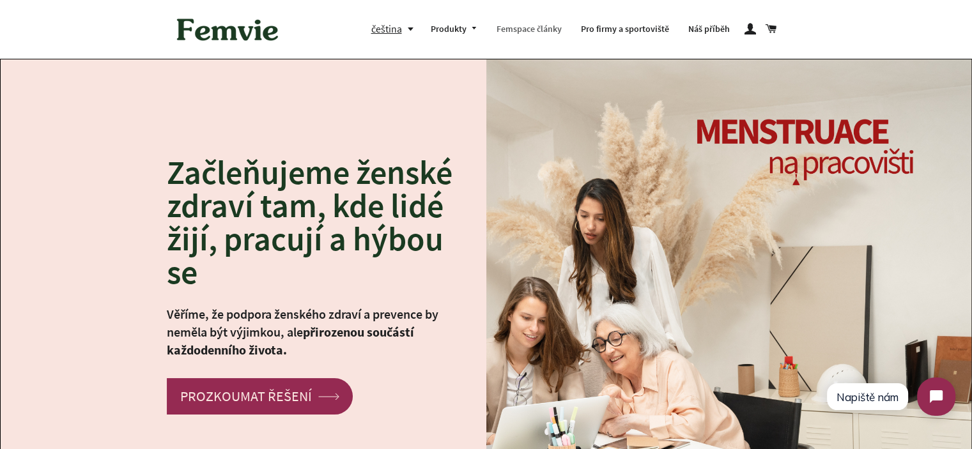
click at [537, 27] on link "Femspace články" at bounding box center [529, 29] width 84 height 33
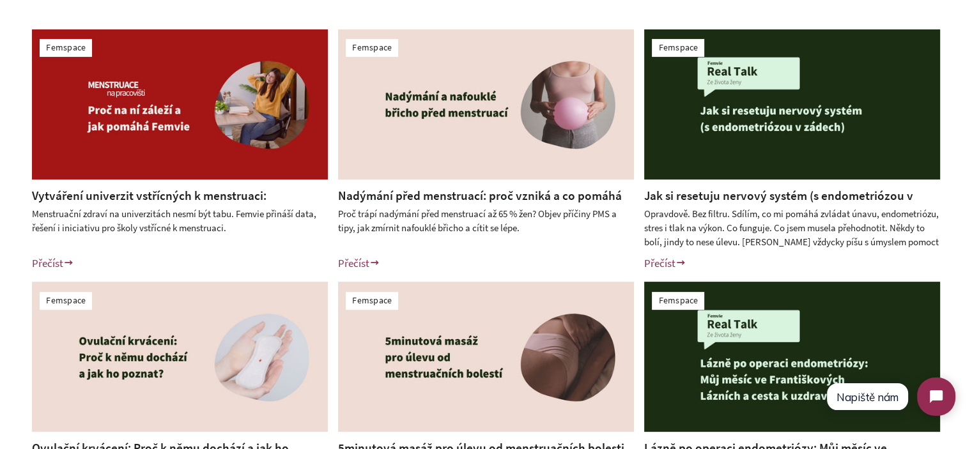
drag, startPoint x: 532, startPoint y: 231, endPoint x: 339, endPoint y: 218, distance: 192.7
click at [339, 218] on div "Proč trápí nadýmání před menstruací až 65 % žen? Objev příčiny PMS a tipy, jak …" at bounding box center [486, 228] width 296 height 42
copy div "Proč trápí nadýmání před menstruací až 65 % žen? Objev příčiny PMS a tipy, jak …"
click at [0, 238] on div "Femspace Vytváření univerzit vstřícných k menstruaci: Menstruační zdraví na vys…" at bounding box center [486, 276] width 972 height 559
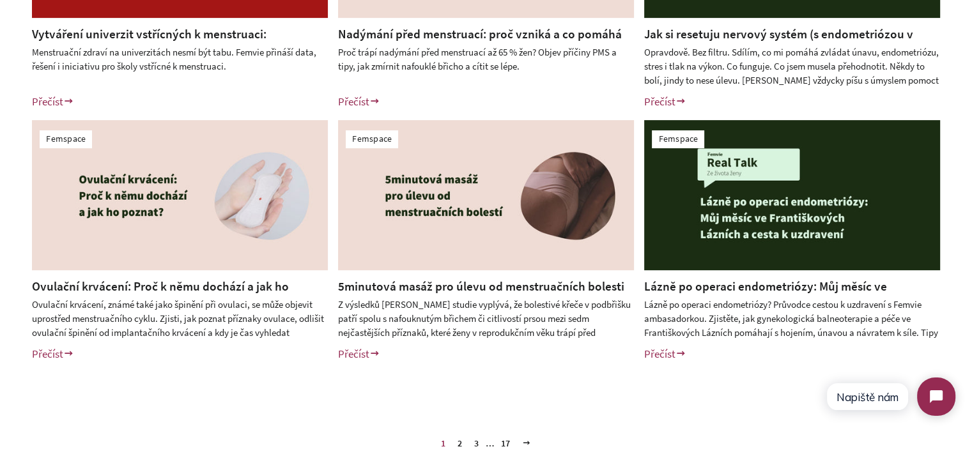
scroll to position [511, 0]
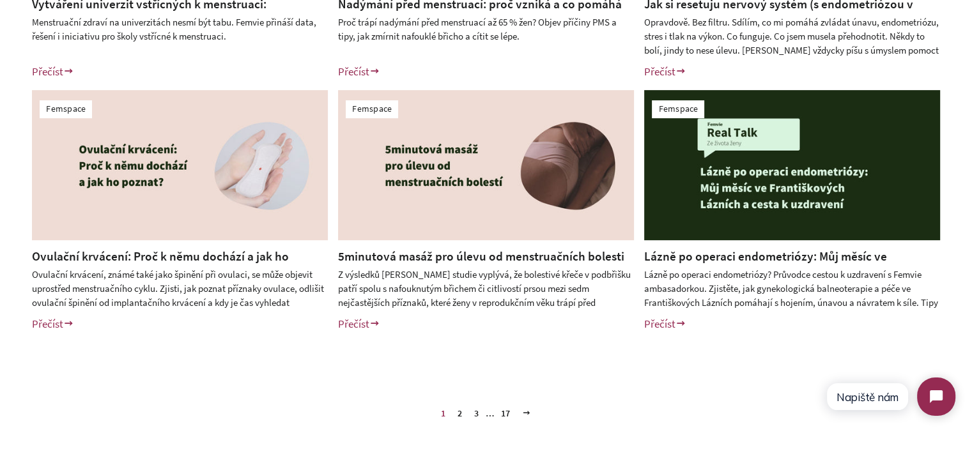
click at [517, 275] on div "Z výsledků Femvie studie vyplývá, že bolestivé křeče v podbřišku patří spolu s …" at bounding box center [486, 289] width 296 height 42
click at [518, 255] on link "5minutová masáž pro úlevu od menstruačních bolesti" at bounding box center [481, 256] width 286 height 15
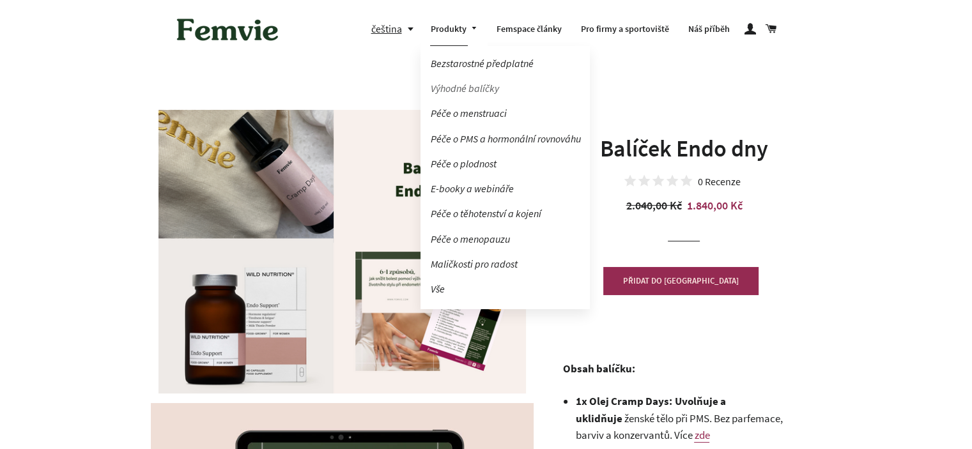
click at [480, 94] on link "Výhodné balíčky" at bounding box center [504, 88] width 169 height 22
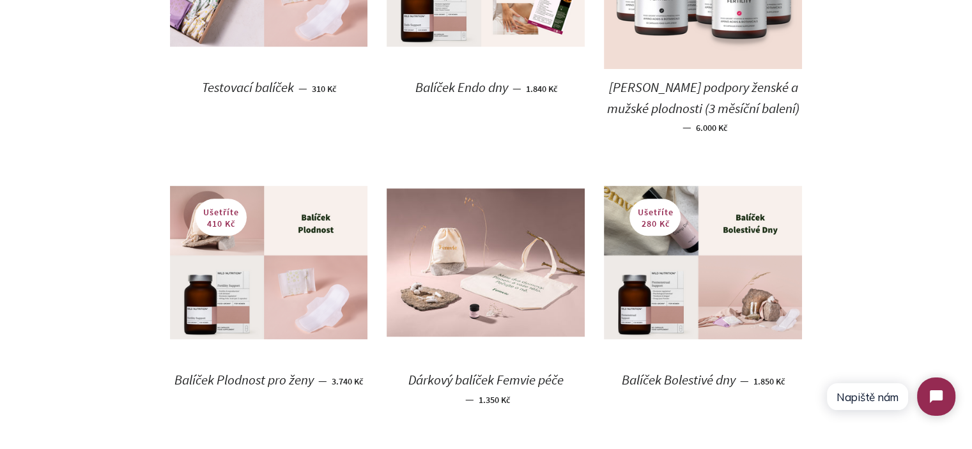
scroll to position [830, 0]
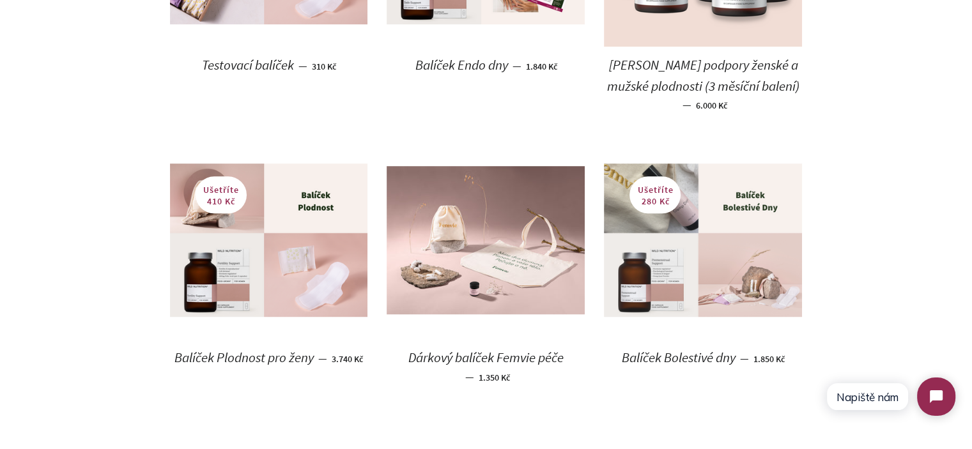
click at [638, 236] on img at bounding box center [703, 240] width 198 height 153
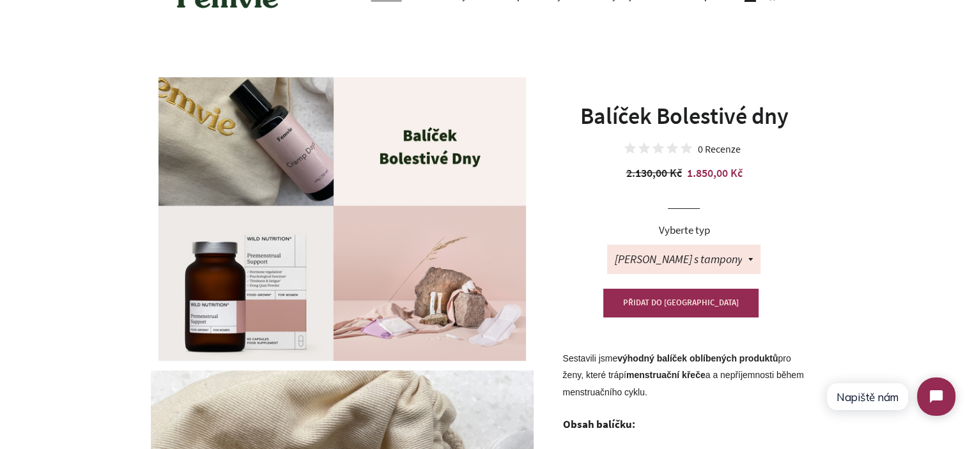
scroll to position [64, 0]
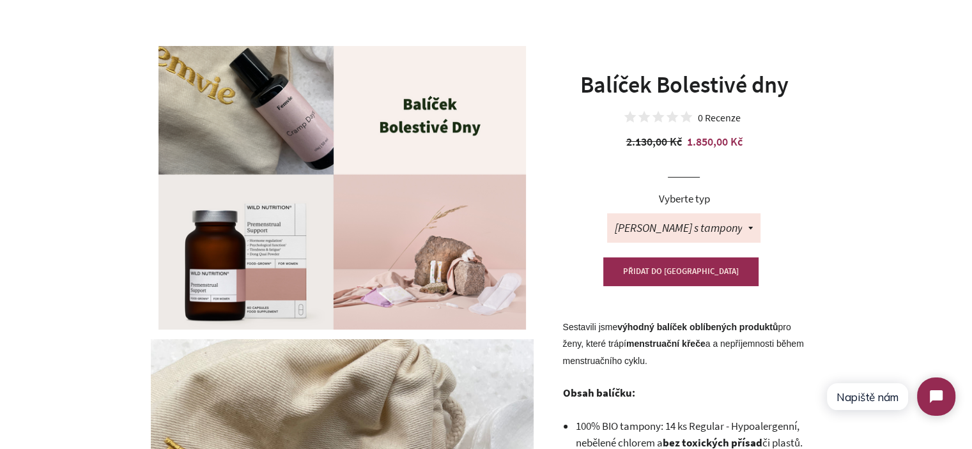
drag, startPoint x: 236, startPoint y: 250, endPoint x: 110, endPoint y: 238, distance: 126.4
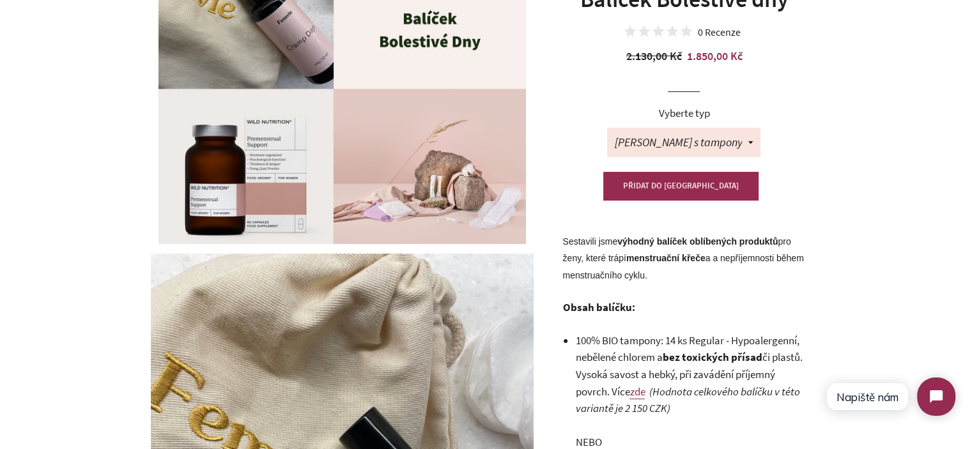
scroll to position [266, 0]
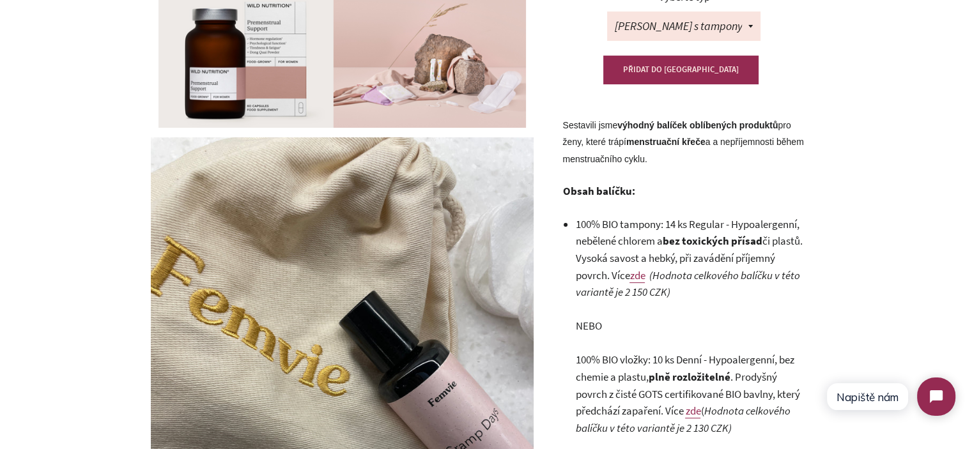
click at [608, 127] on span "Sestavili jsme výhodný balíček oblíbených produktů pro ženy, které trápí menstr…" at bounding box center [682, 142] width 241 height 44
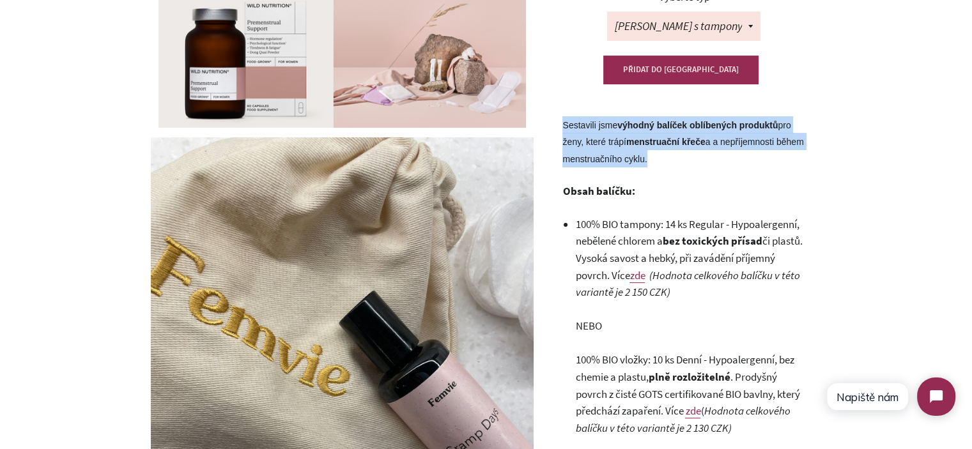
click at [608, 127] on span "Sestavili jsme výhodný balíček oblíbených produktů pro ženy, které trápí menstr…" at bounding box center [682, 142] width 241 height 44
click at [698, 165] on p "Sestavili jsme výhodný balíček oblíbených produktů pro ženy, které trápí menstr…" at bounding box center [683, 141] width 243 height 51
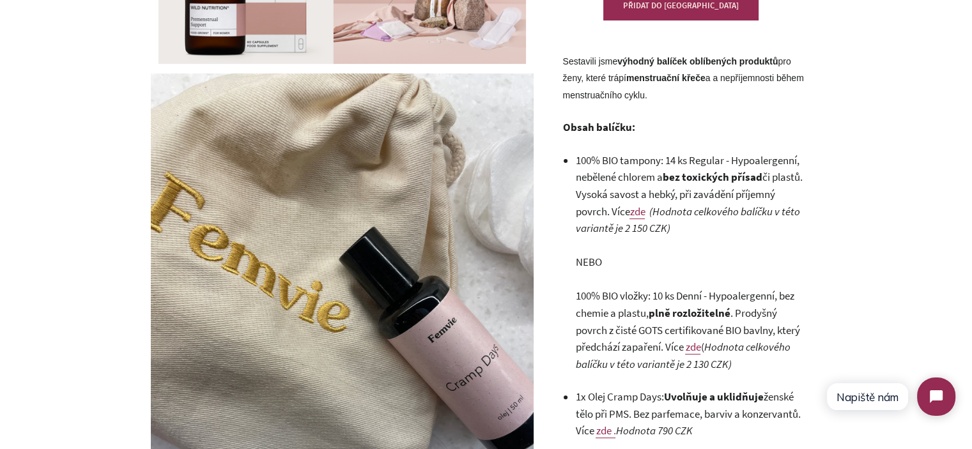
scroll to position [457, 0]
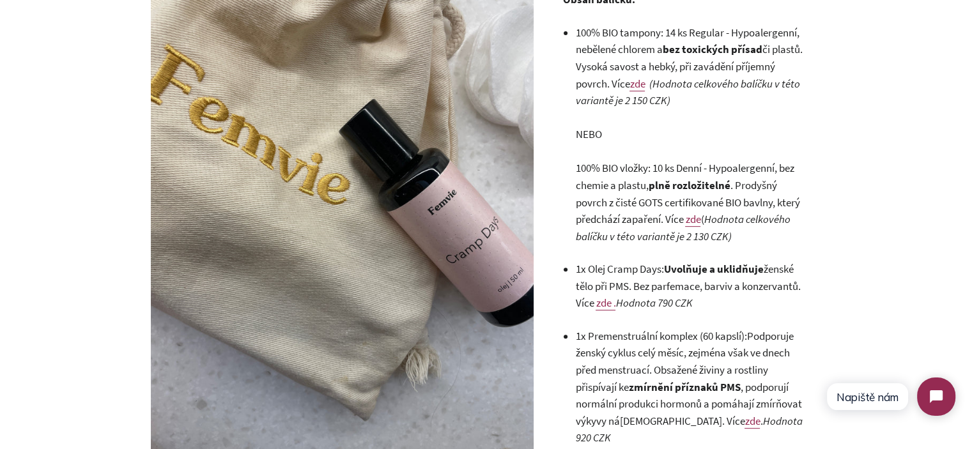
click at [654, 190] on strong "plně rozložitelné" at bounding box center [689, 185] width 82 height 14
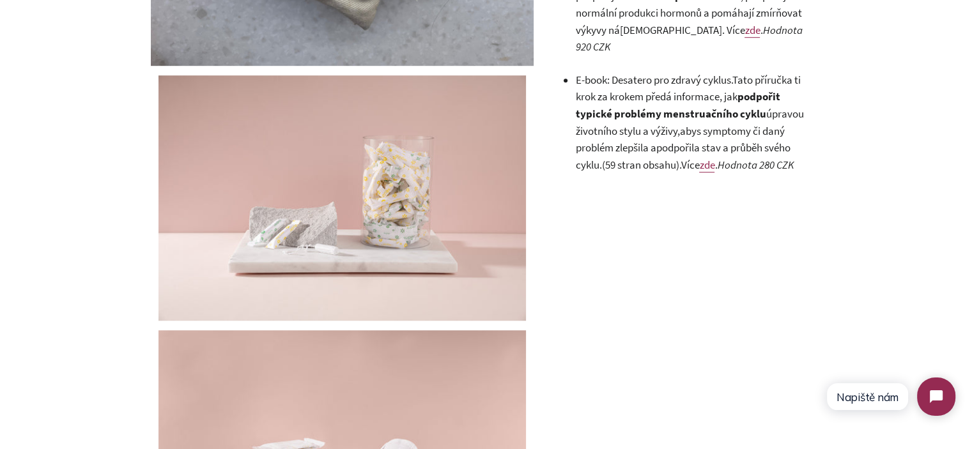
scroll to position [841, 0]
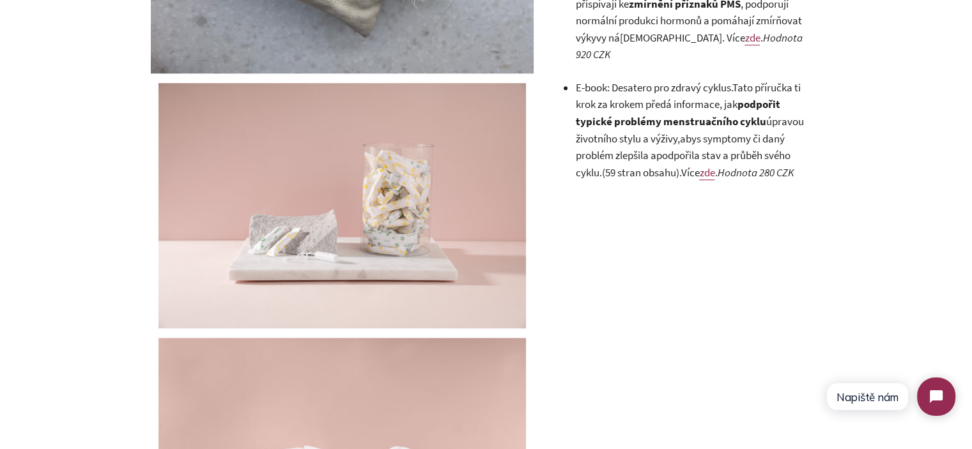
click at [714, 165] on link "zde" at bounding box center [706, 172] width 15 height 15
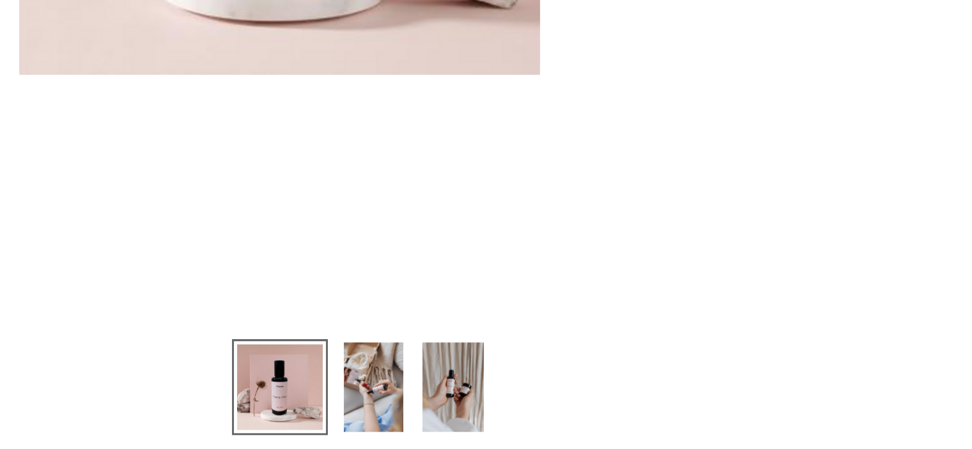
click at [371, 390] on img at bounding box center [373, 386] width 59 height 89
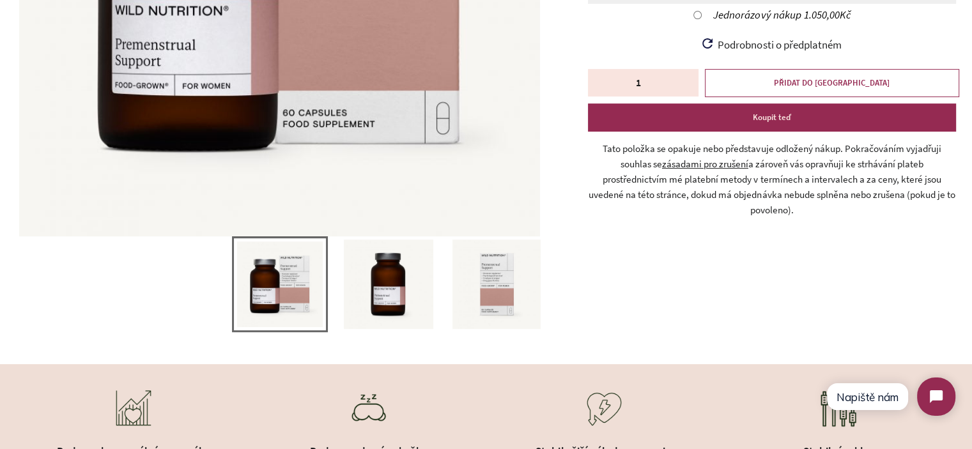
scroll to position [319, 0]
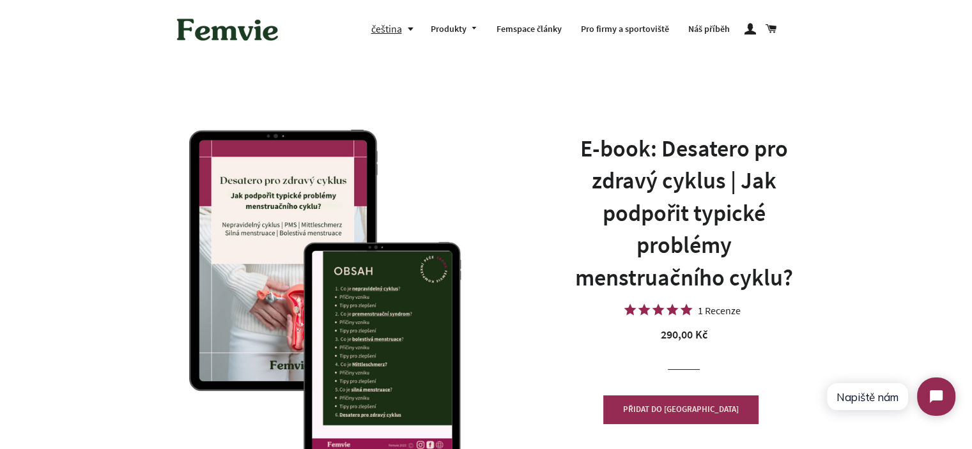
scroll to position [64, 0]
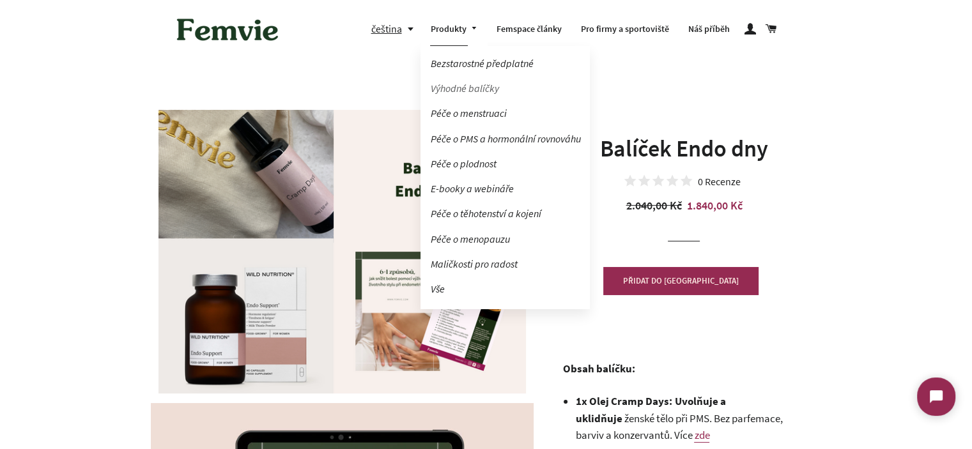
click at [477, 89] on link "Výhodné balíčky" at bounding box center [504, 88] width 169 height 22
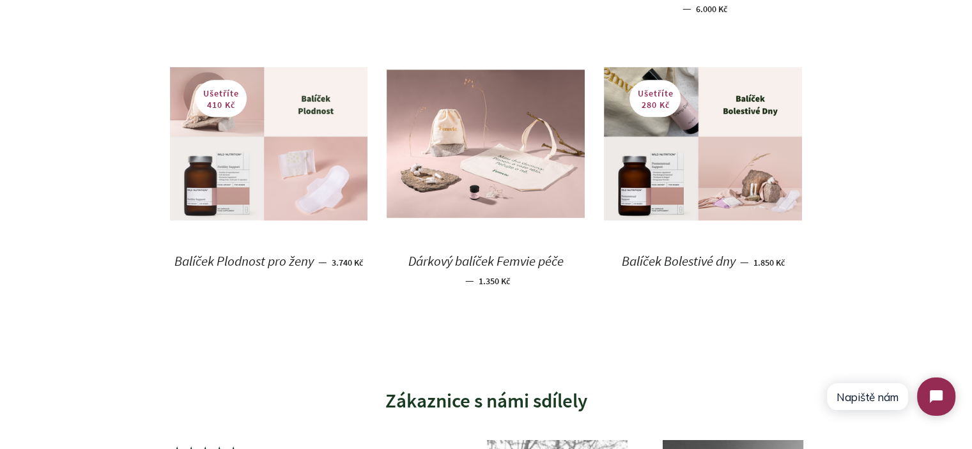
scroll to position [735, 0]
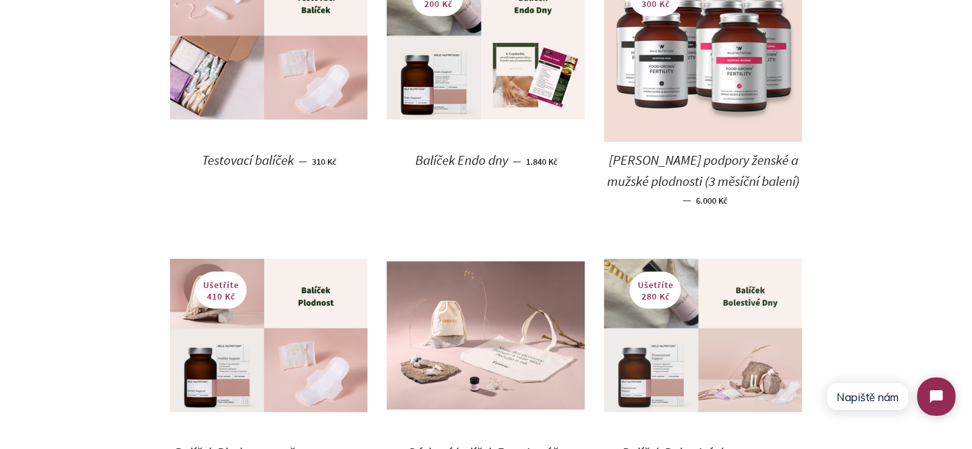
click at [682, 309] on img at bounding box center [703, 335] width 198 height 153
